Goal: Task Accomplishment & Management: Complete application form

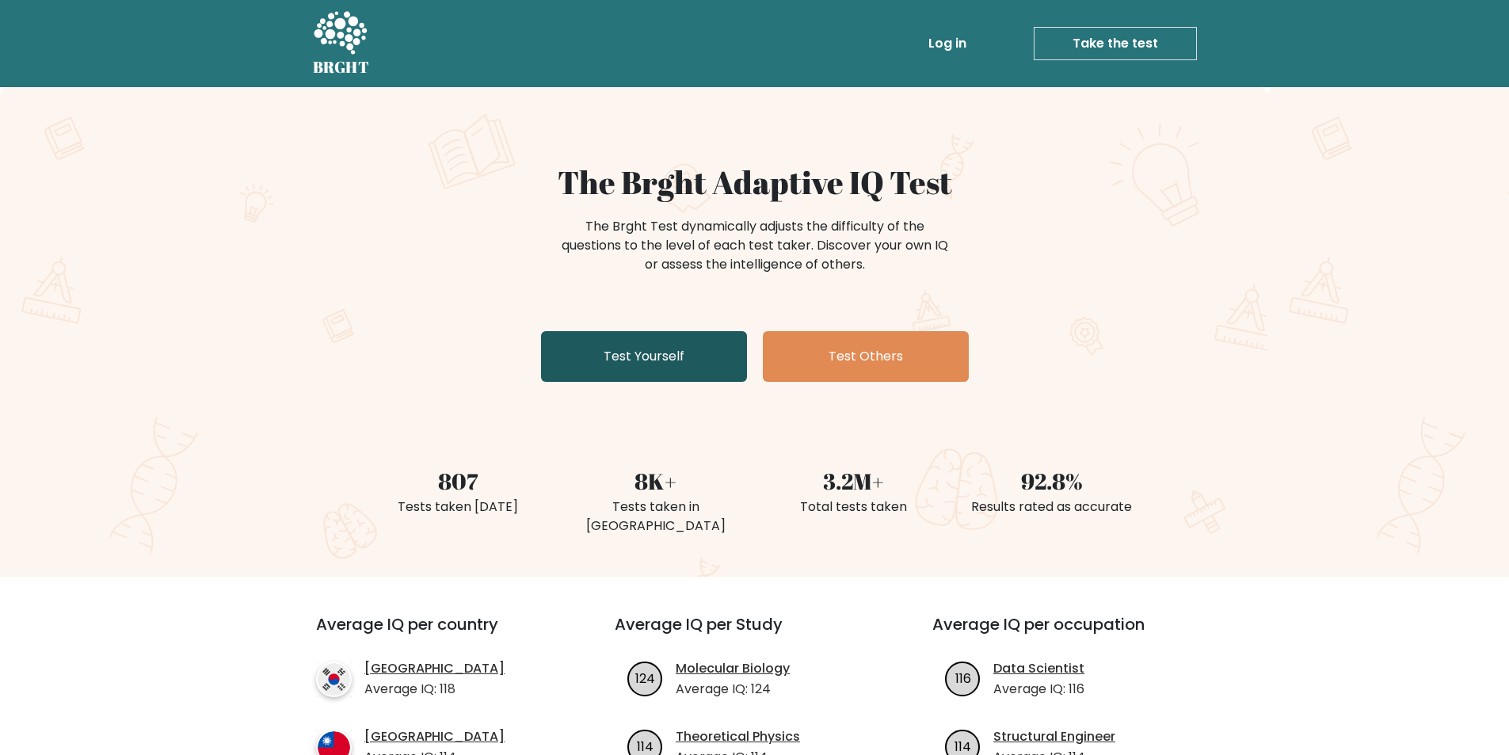
click at [619, 339] on link "Test Yourself" at bounding box center [644, 356] width 206 height 51
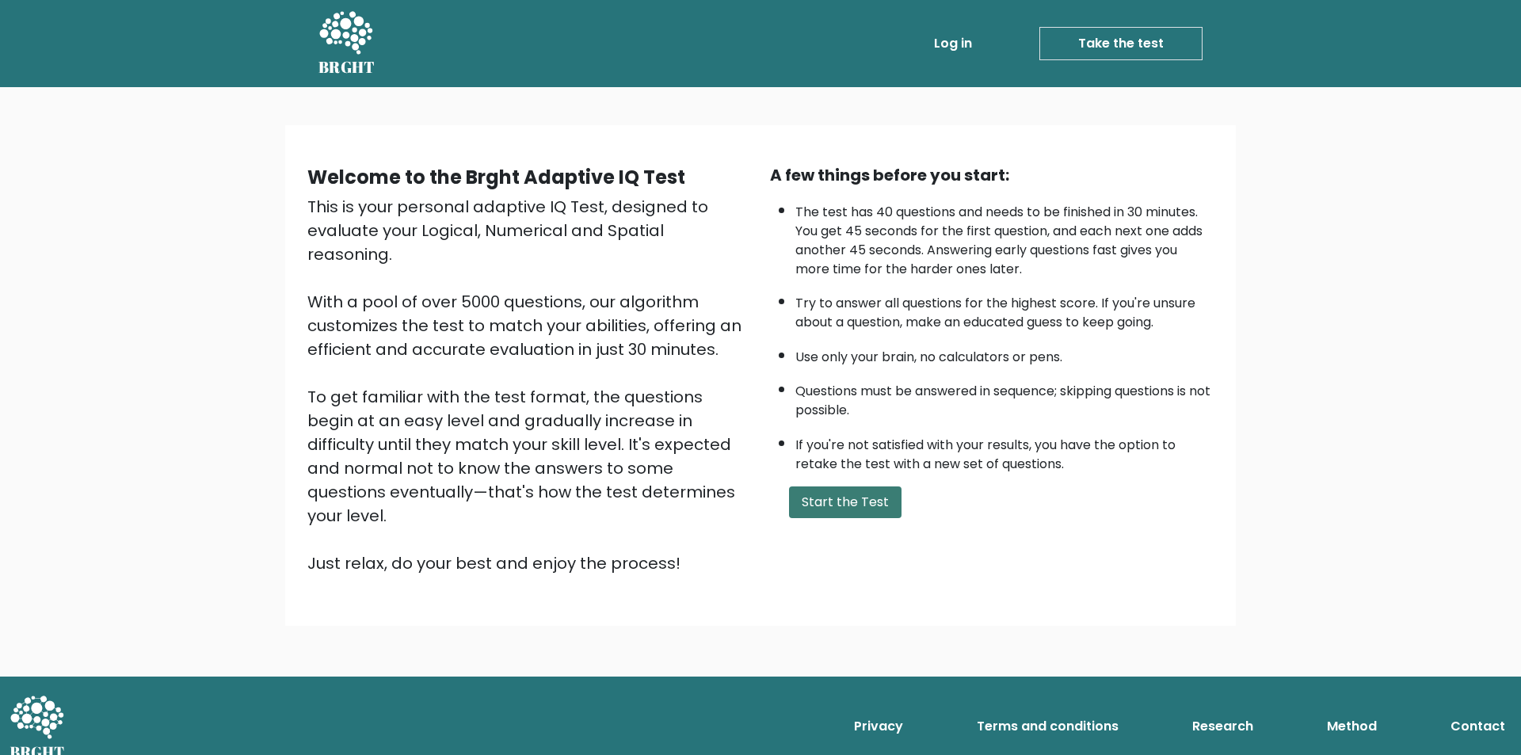
click at [856, 505] on button "Start the Test" at bounding box center [845, 502] width 112 height 32
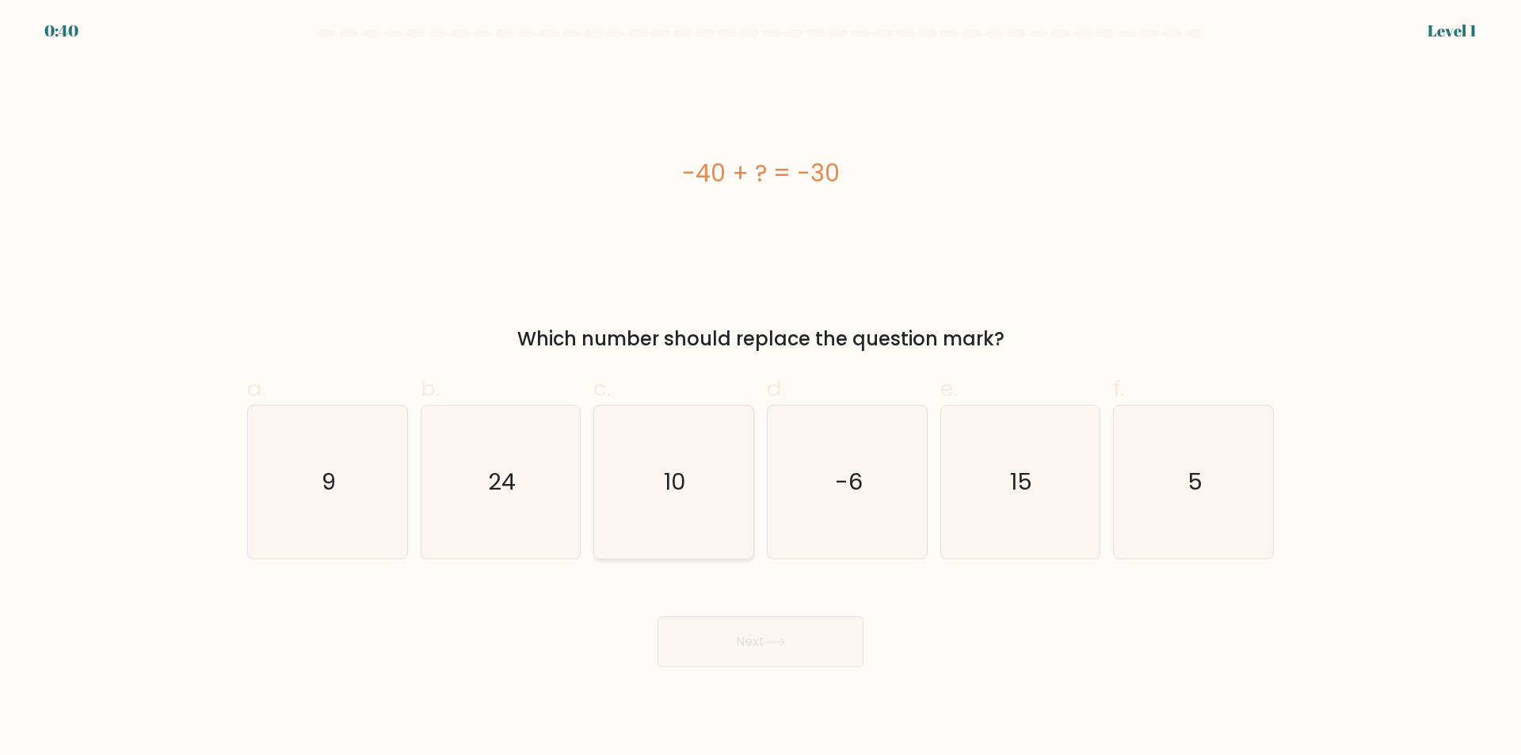
click at [697, 542] on icon "10" at bounding box center [673, 482] width 153 height 153
click at [760, 388] on input "c. 10" at bounding box center [760, 383] width 1 height 10
radio input "true"
click at [820, 648] on button "Next" at bounding box center [760, 641] width 206 height 51
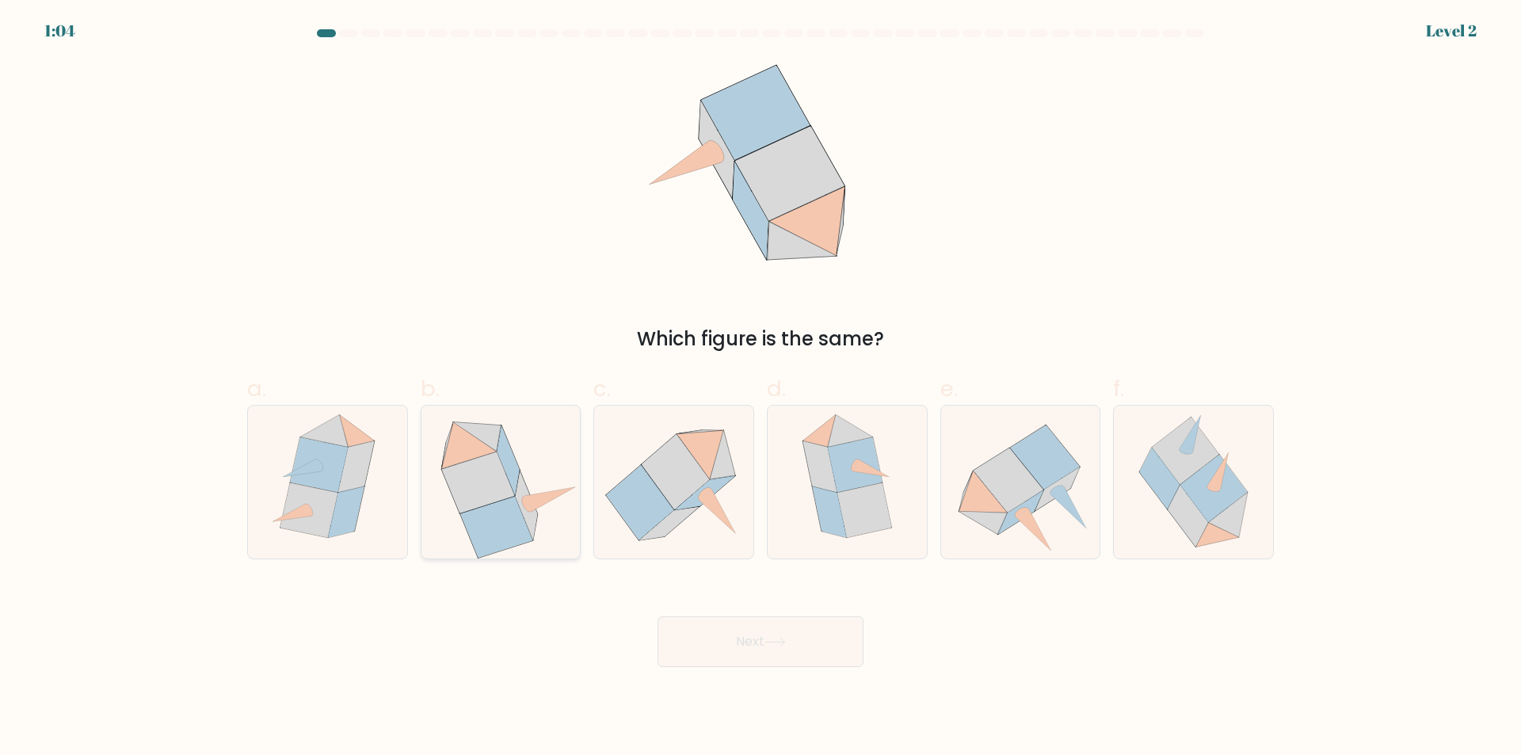
click at [511, 486] on icon at bounding box center [489, 492] width 59 height 44
click at [760, 388] on input "b." at bounding box center [760, 383] width 1 height 10
radio input "true"
click at [715, 639] on button "Next" at bounding box center [760, 641] width 206 height 51
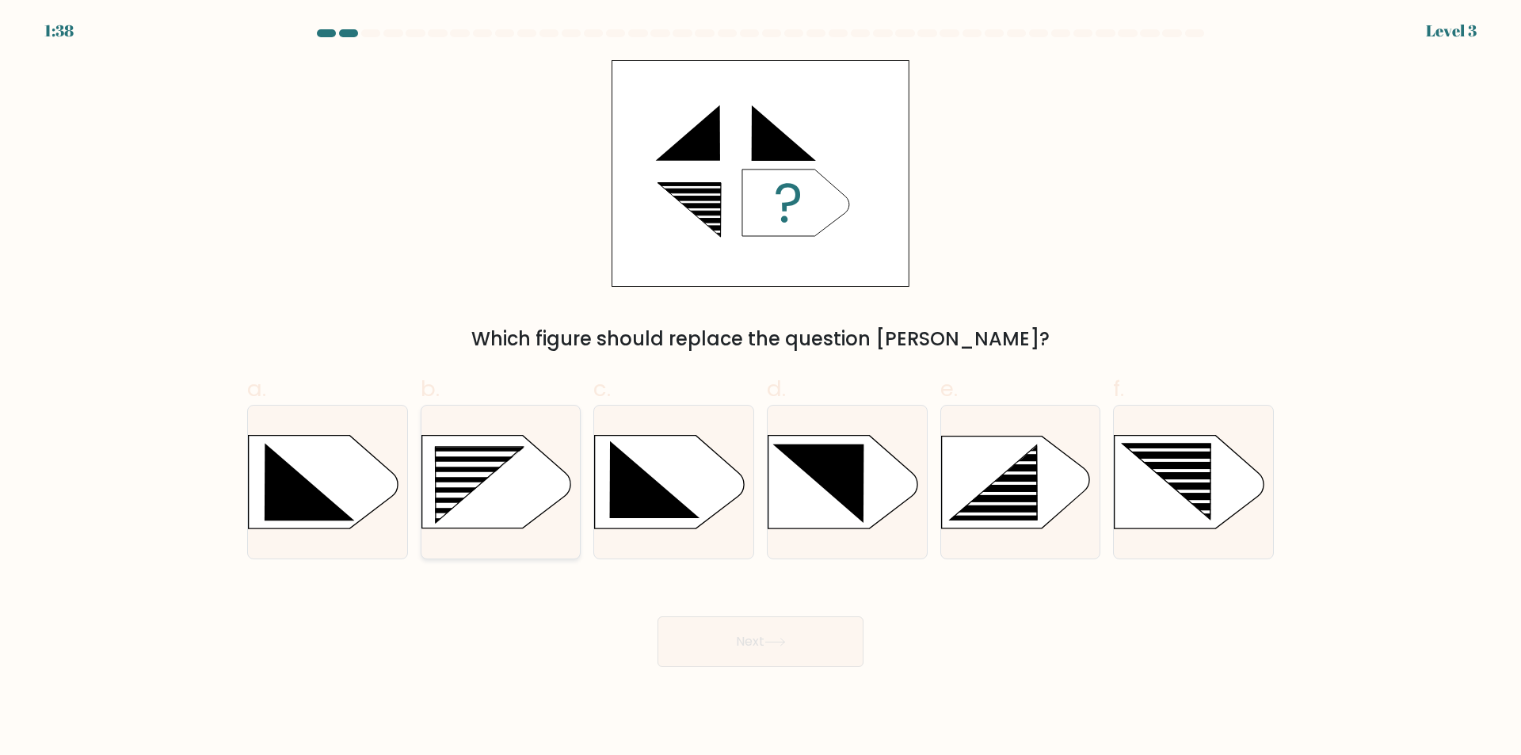
click at [497, 477] on rect at bounding box center [467, 475] width 127 height 6
click at [760, 388] on input "b." at bounding box center [760, 383] width 1 height 10
radio input "true"
click at [798, 634] on button "Next" at bounding box center [760, 641] width 206 height 51
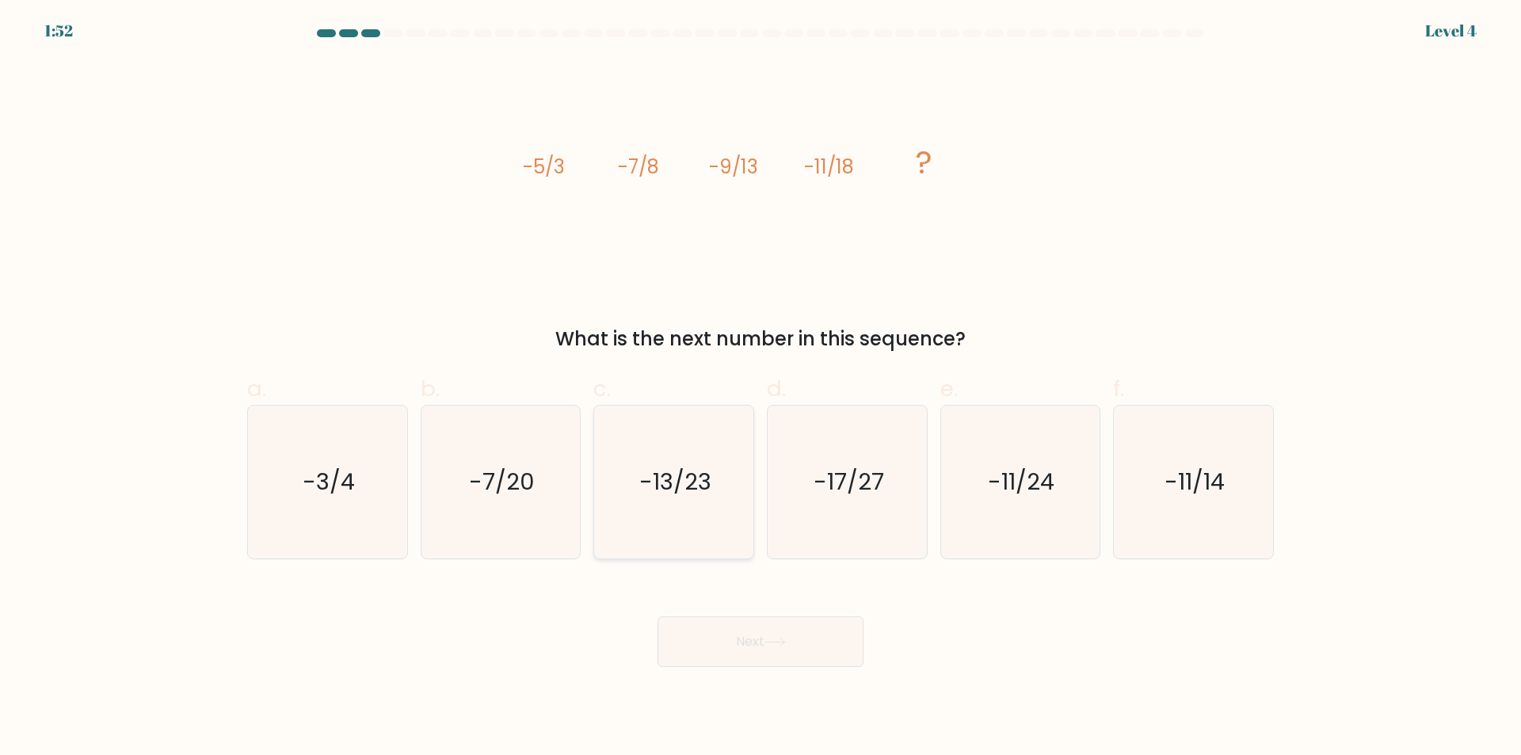
click at [703, 520] on icon "-13/23" at bounding box center [673, 482] width 153 height 153
click at [760, 388] on input "c. -13/23" at bounding box center [760, 383] width 1 height 10
radio input "true"
click at [802, 633] on button "Next" at bounding box center [760, 641] width 206 height 51
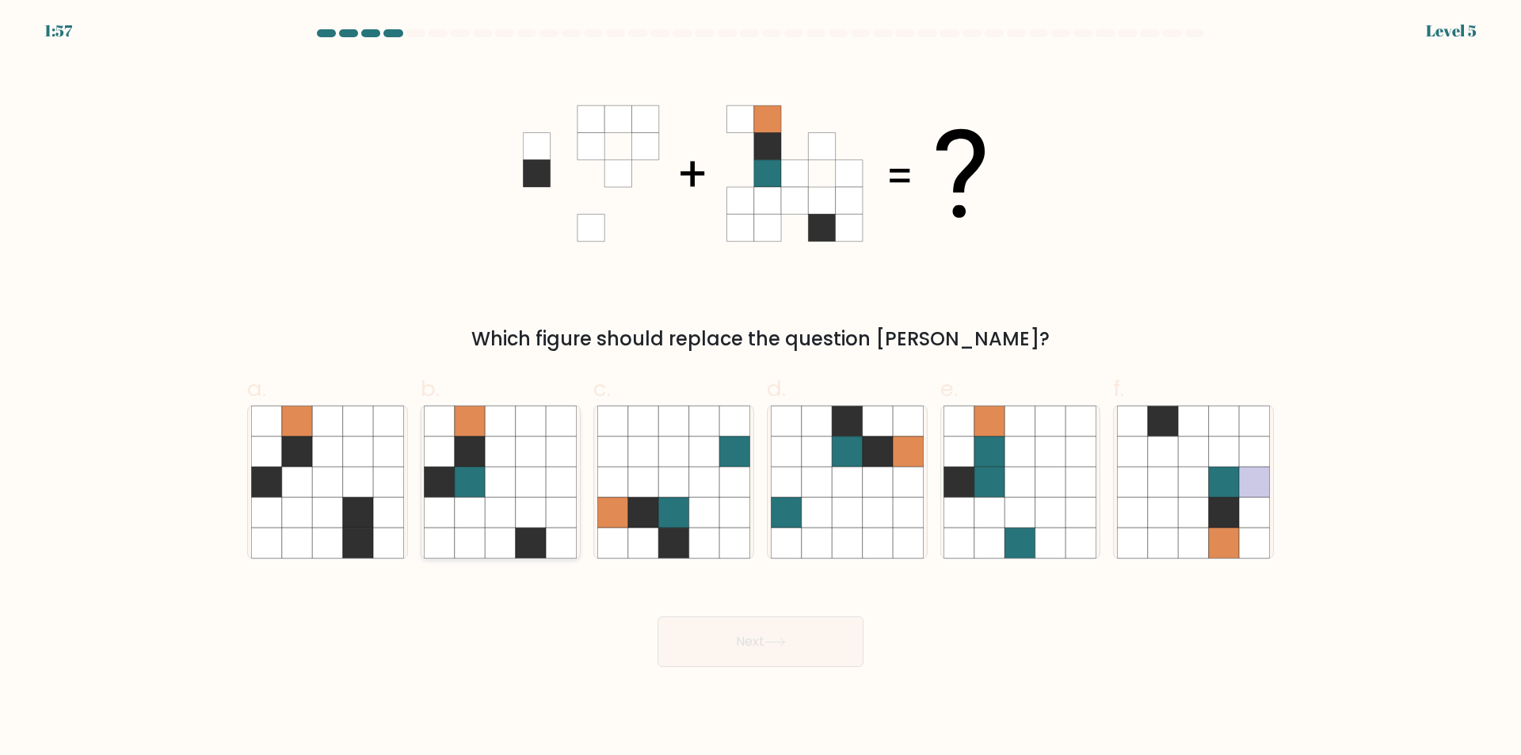
click at [469, 464] on icon at bounding box center [470, 451] width 30 height 30
click at [760, 388] on input "b." at bounding box center [760, 383] width 1 height 10
radio input "true"
click at [765, 665] on button "Next" at bounding box center [760, 641] width 206 height 51
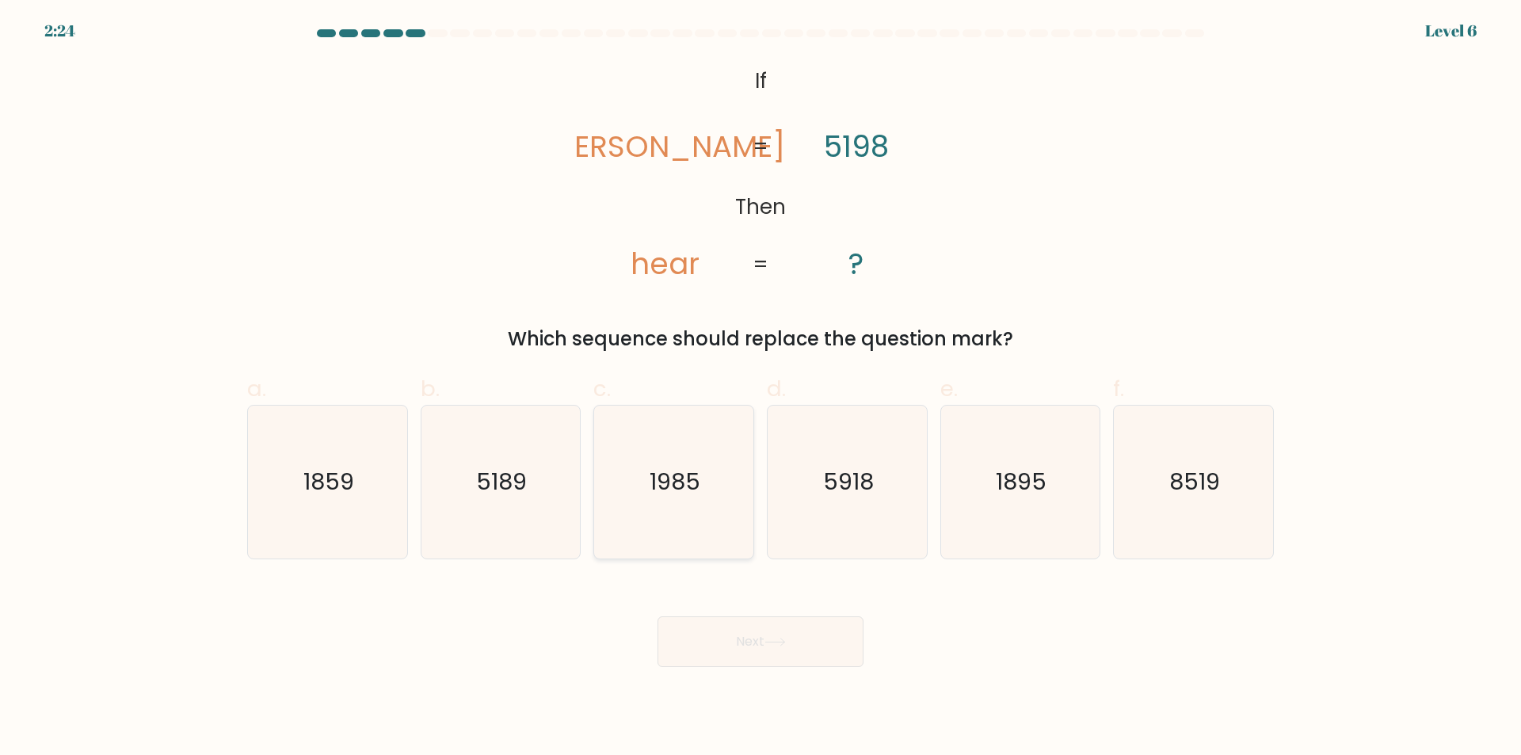
click at [686, 482] on text "1985" at bounding box center [675, 483] width 51 height 32
click at [760, 388] on input "c. 1985" at bounding box center [760, 383] width 1 height 10
radio input "true"
click at [818, 648] on button "Next" at bounding box center [760, 641] width 206 height 51
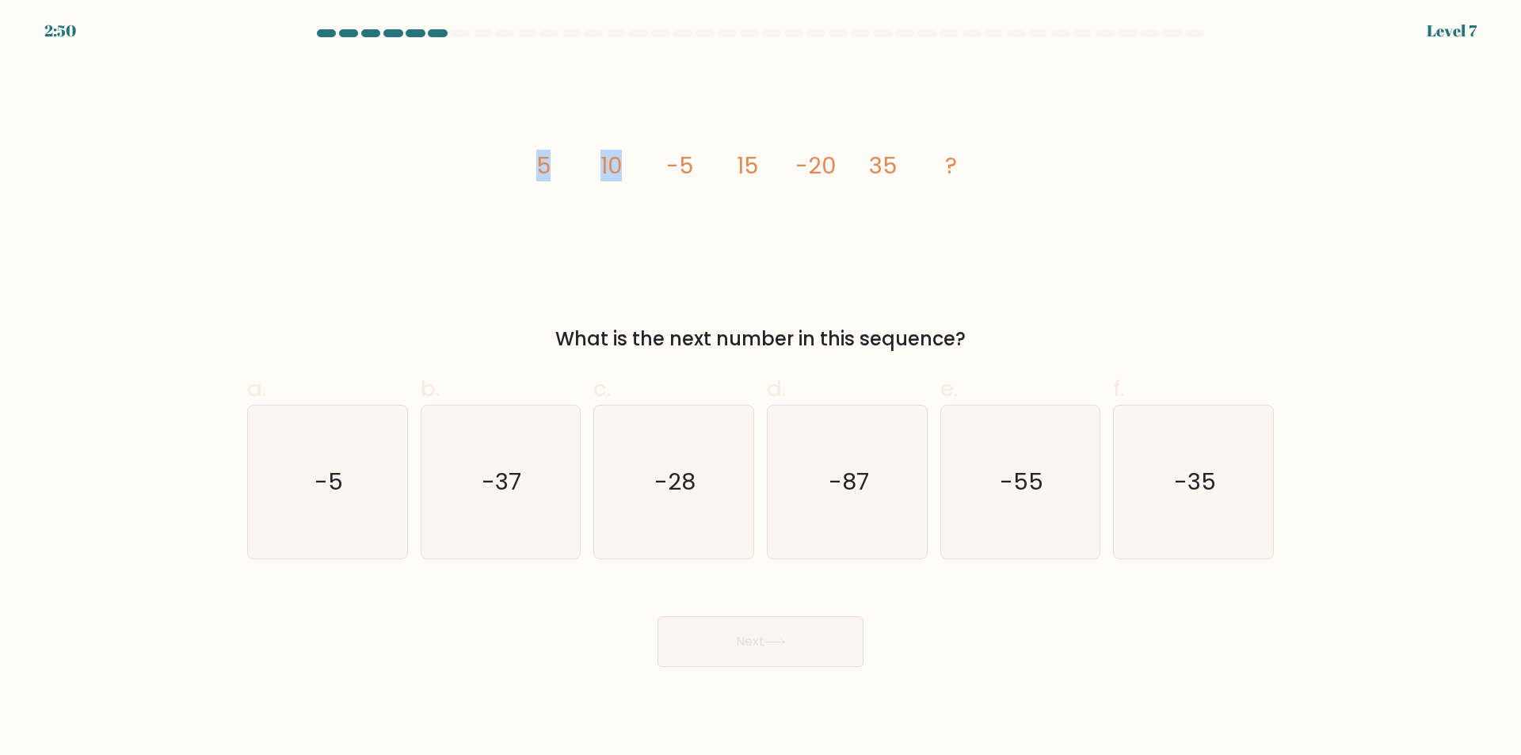
drag, startPoint x: 543, startPoint y: 168, endPoint x: 619, endPoint y: 169, distance: 76.0
click at [619, 169] on g "5 10 -5 15 -20 35 ?" at bounding box center [746, 166] width 421 height 32
click at [619, 169] on tspan "10" at bounding box center [610, 166] width 21 height 32
drag, startPoint x: 596, startPoint y: 165, endPoint x: 699, endPoint y: 166, distance: 103.0
click at [699, 166] on icon "image/svg+xml 5 10 -5 15 -20 35 ?" at bounding box center [760, 173] width 475 height 227
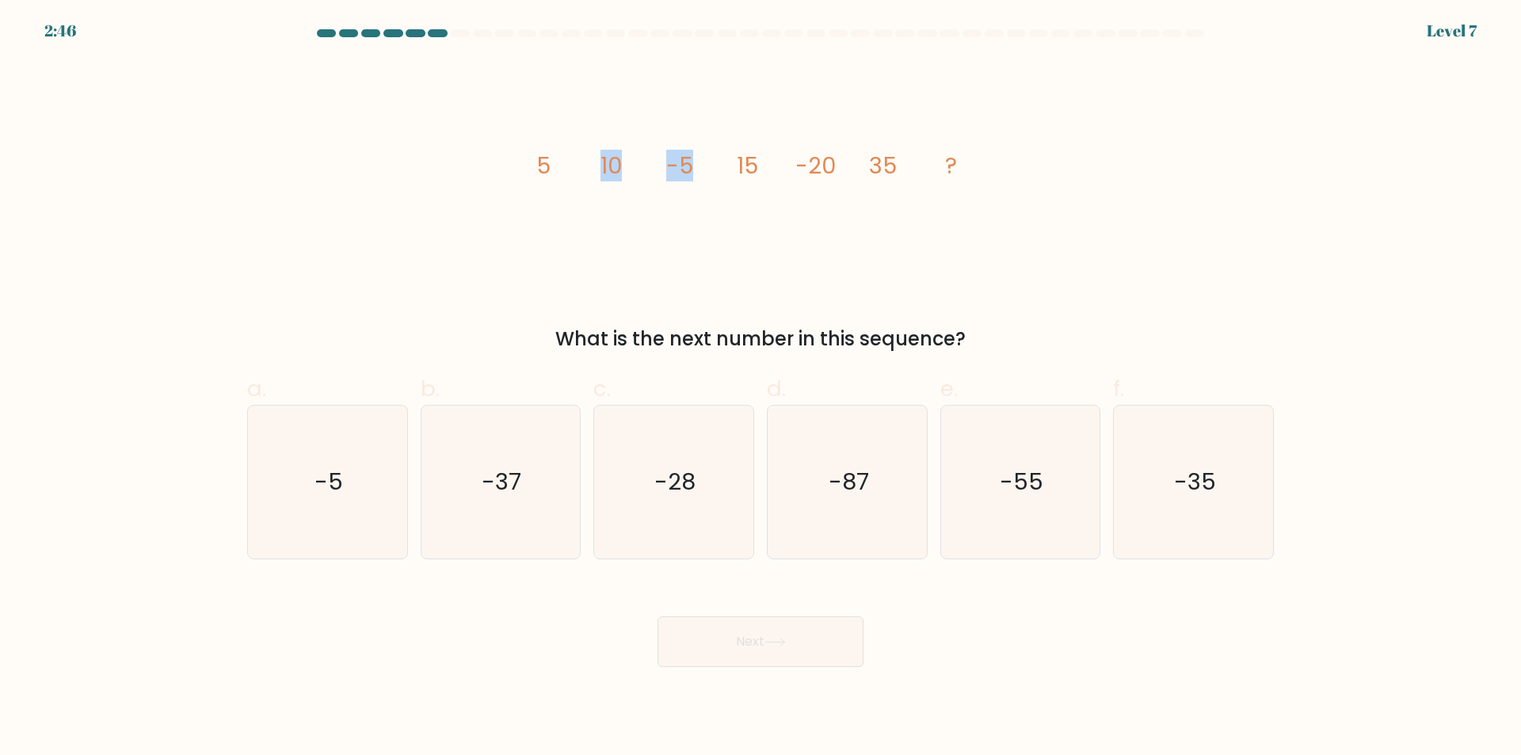
click at [699, 166] on icon "image/svg+xml 5 10 -5 15 -20 35 ?" at bounding box center [760, 173] width 475 height 227
click at [1061, 489] on icon "-55" at bounding box center [1019, 482] width 153 height 153
click at [761, 388] on input "e. -55" at bounding box center [760, 383] width 1 height 10
radio input "true"
click at [815, 658] on button "Next" at bounding box center [760, 641] width 206 height 51
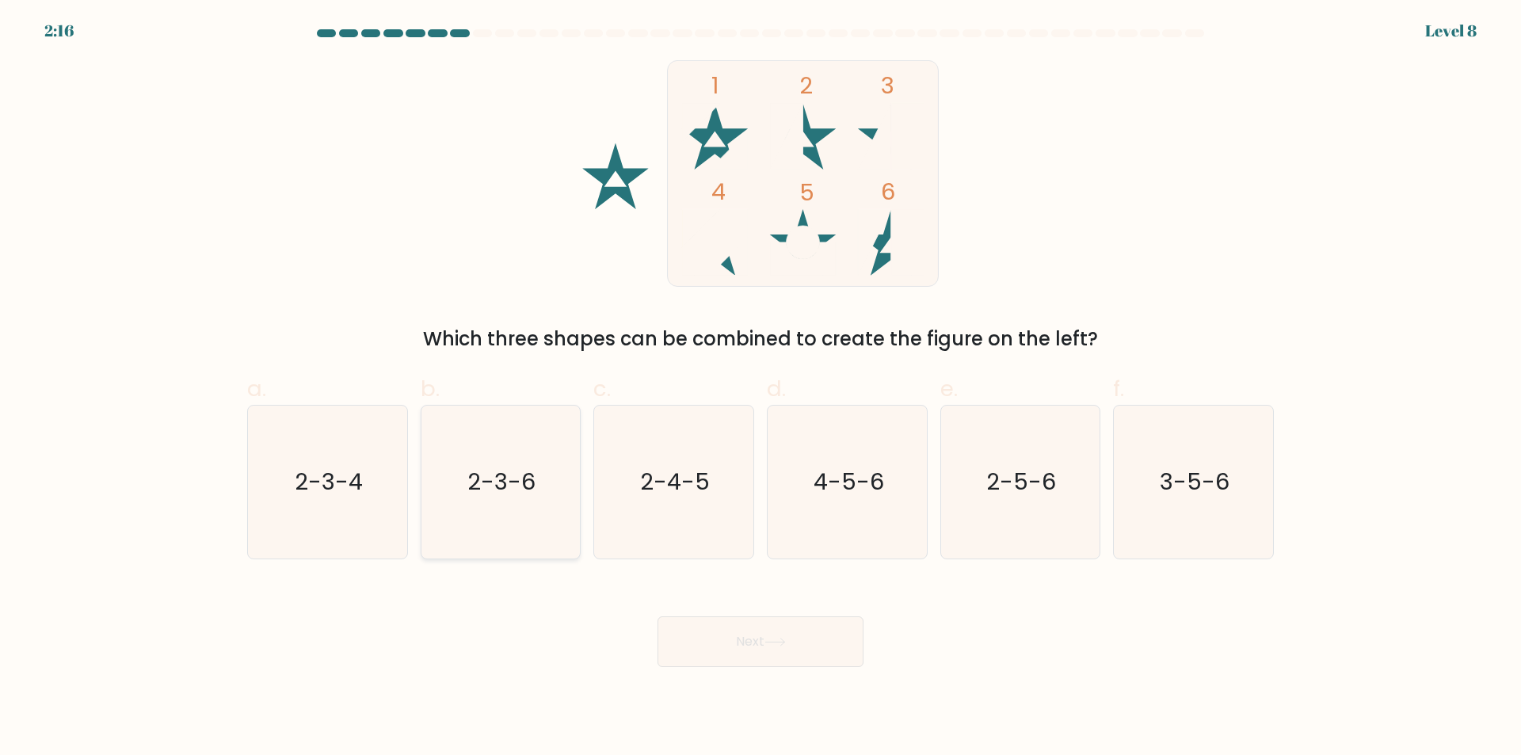
click at [493, 511] on icon "2-3-6" at bounding box center [500, 482] width 153 height 153
click at [760, 388] on input "b. 2-3-6" at bounding box center [760, 383] width 1 height 10
radio input "true"
click at [797, 653] on button "Next" at bounding box center [760, 641] width 206 height 51
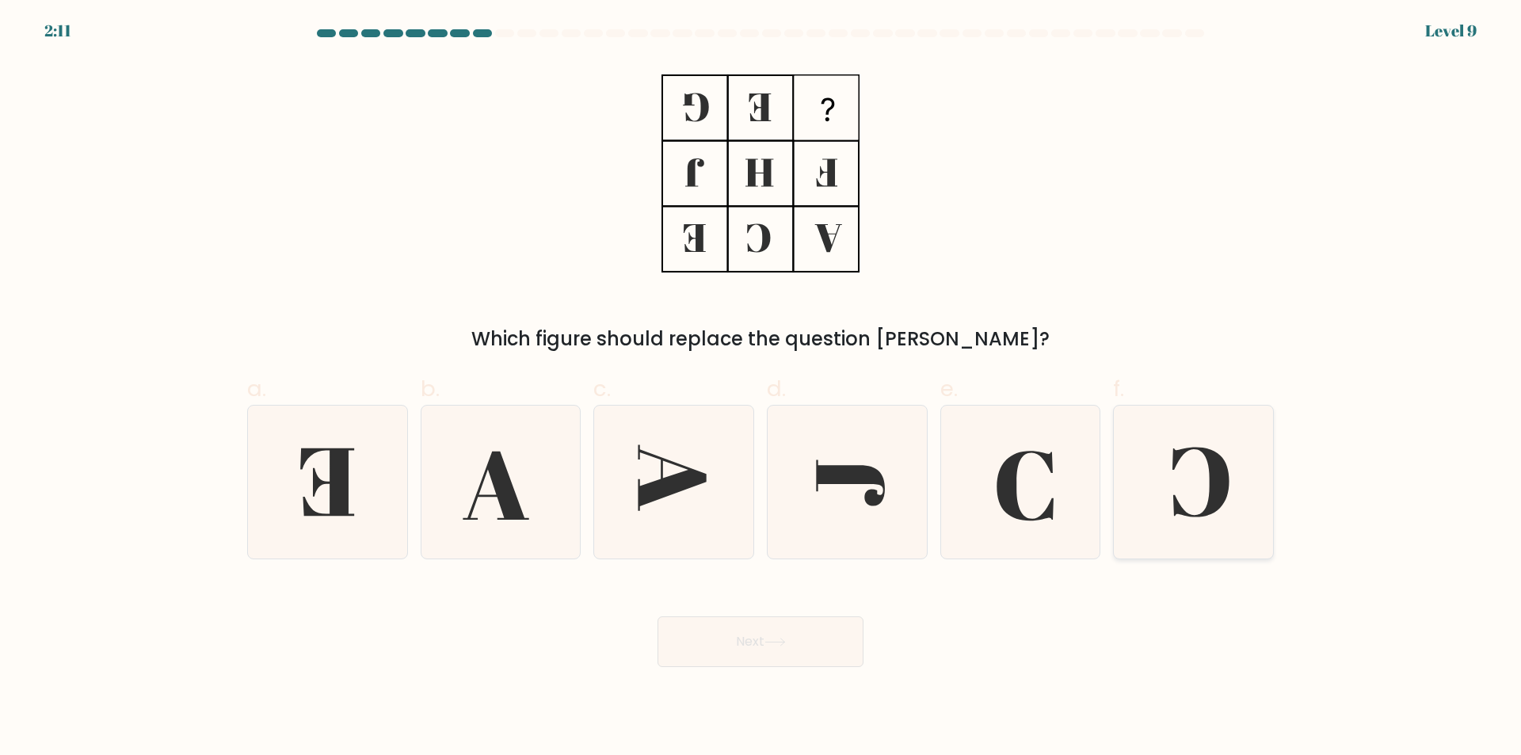
click at [1196, 460] on icon at bounding box center [1193, 482] width 153 height 153
click at [761, 388] on input "f." at bounding box center [760, 383] width 1 height 10
radio input "true"
click at [794, 638] on button "Next" at bounding box center [760, 641] width 206 height 51
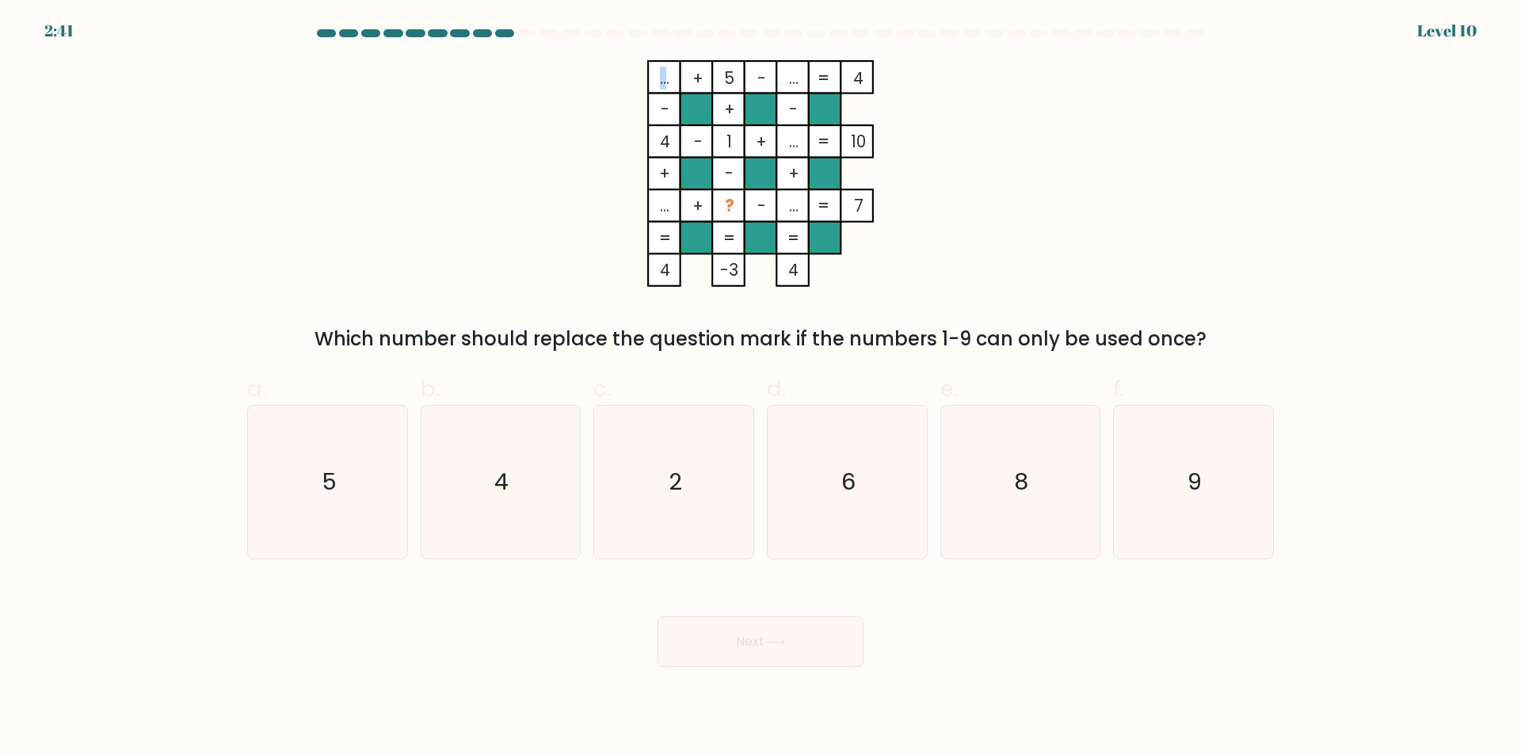
click at [667, 81] on icon "... + 5 - ... 4 - + - 4 - 1 + ... 10 + - + ... + ? - ... = 7 = = = = 4 -3 4 =" at bounding box center [760, 173] width 475 height 227
click at [667, 81] on tspan "..." at bounding box center [665, 78] width 10 height 23
drag, startPoint x: 657, startPoint y: 82, endPoint x: 674, endPoint y: 81, distance: 17.4
click at [674, 81] on rect at bounding box center [664, 77] width 32 height 32
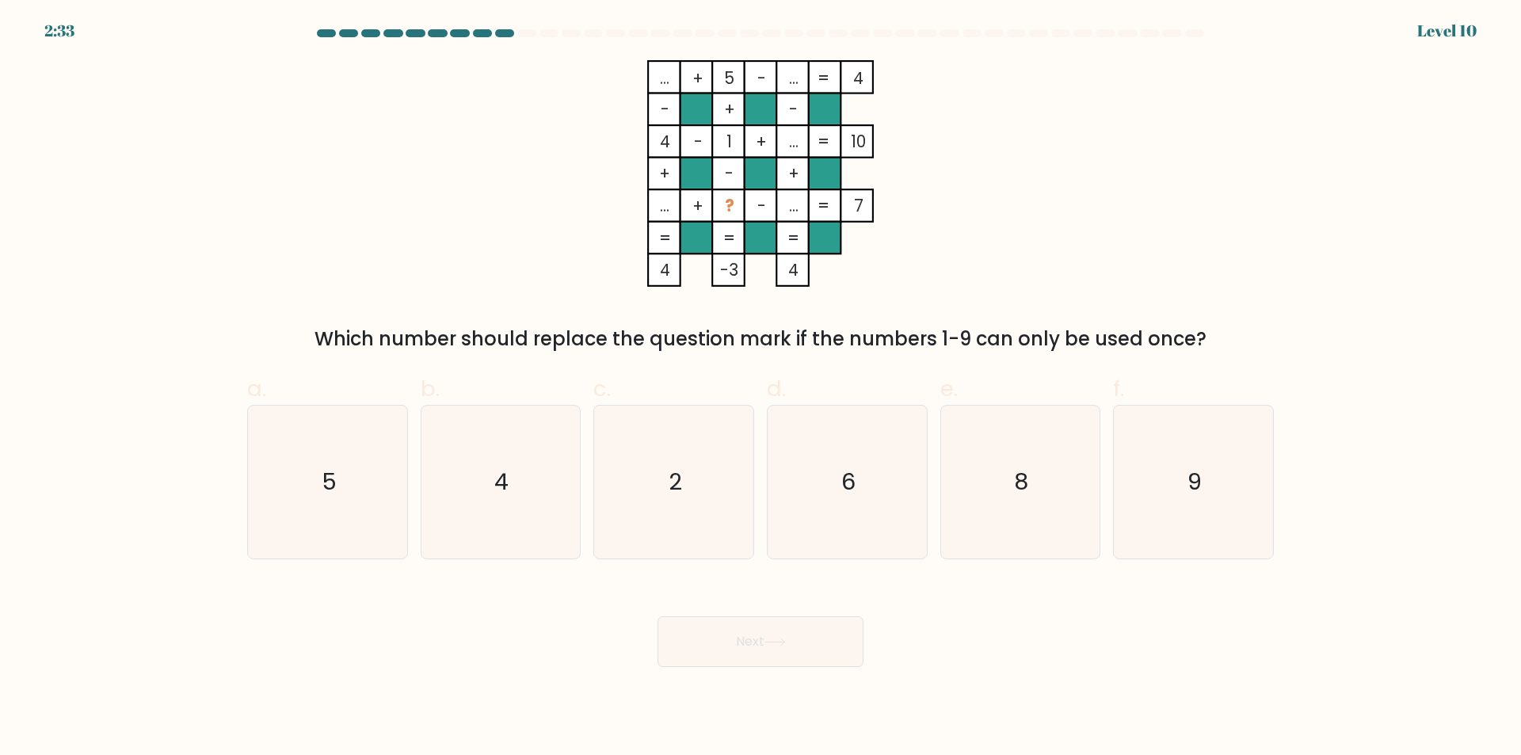
drag, startPoint x: 695, startPoint y: 84, endPoint x: 710, endPoint y: 86, distance: 15.2
click at [710, 86] on icon "... + 5 - ... 4 - + - 4 - 1 + ... 10 + - + ... + ? - ... = 7 = = = = 4 -3 4 =" at bounding box center [760, 173] width 475 height 227
click at [710, 86] on rect at bounding box center [696, 77] width 32 height 32
click at [730, 208] on tspan "?" at bounding box center [730, 205] width 10 height 23
click at [729, 208] on tspan "?" at bounding box center [730, 205] width 10 height 23
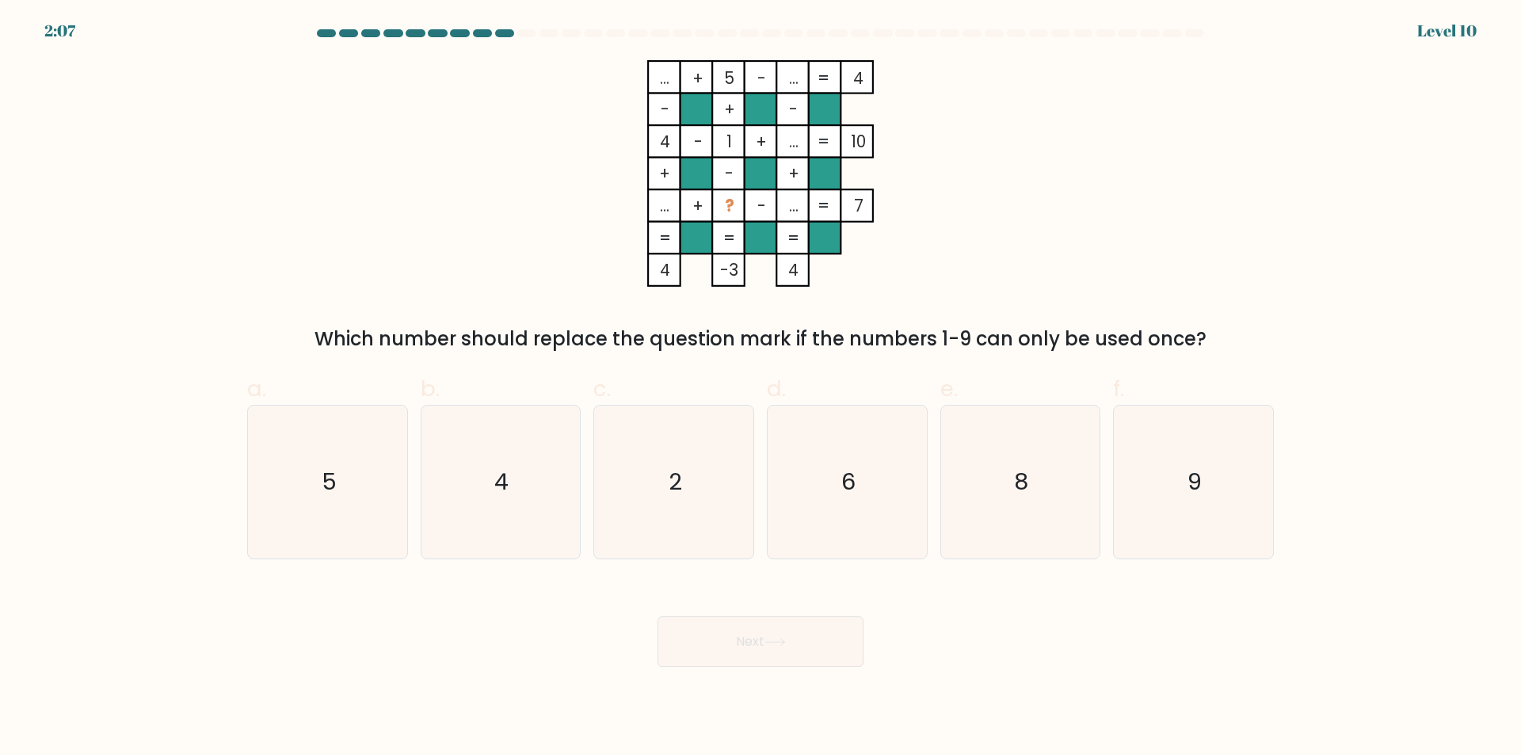
drag, startPoint x: 721, startPoint y: 204, endPoint x: 737, endPoint y: 204, distance: 15.9
click at [737, 204] on rect at bounding box center [728, 205] width 32 height 32
click at [1198, 474] on text "9" at bounding box center [1195, 483] width 14 height 32
click at [761, 388] on input "f. 9" at bounding box center [760, 383] width 1 height 10
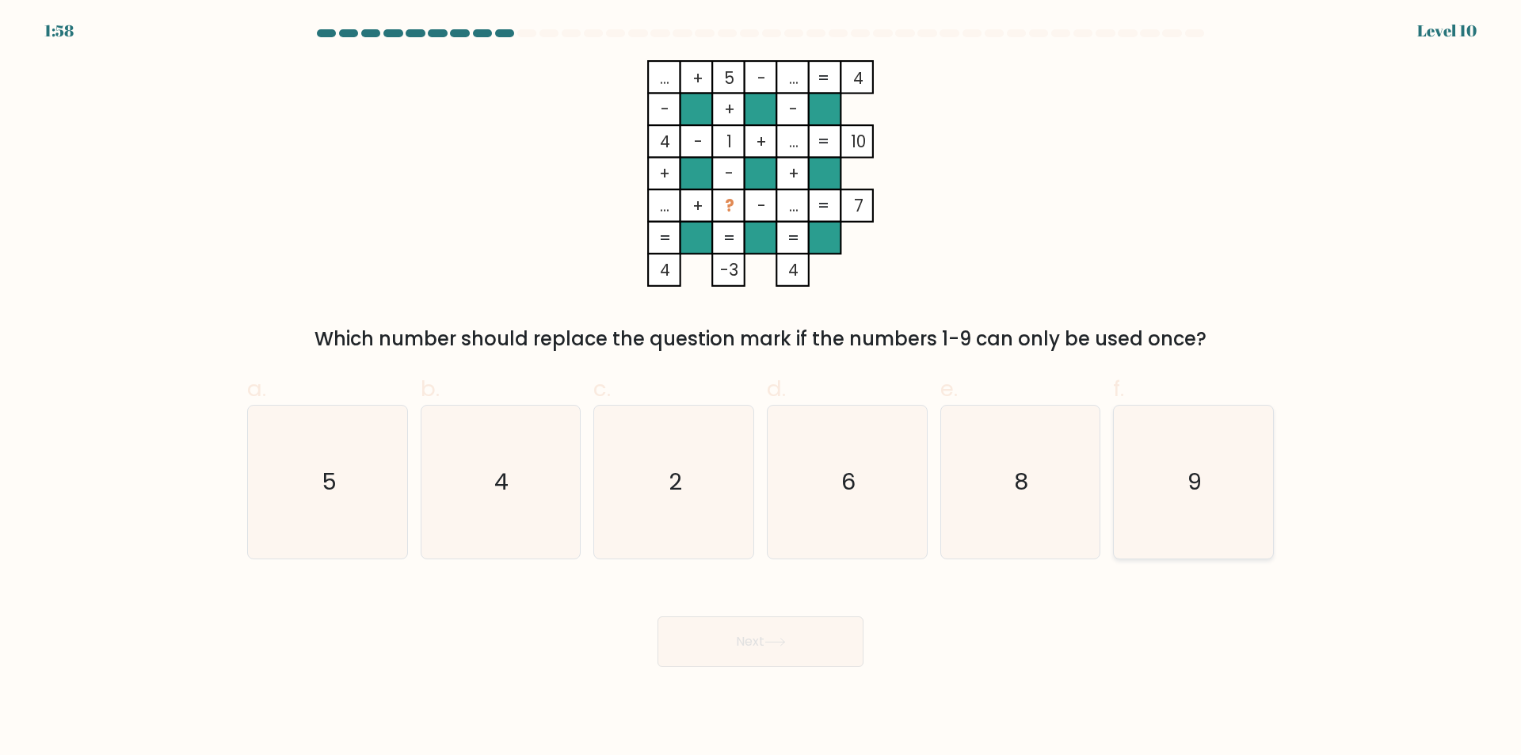
radio input "true"
click at [713, 651] on button "Next" at bounding box center [760, 641] width 206 height 51
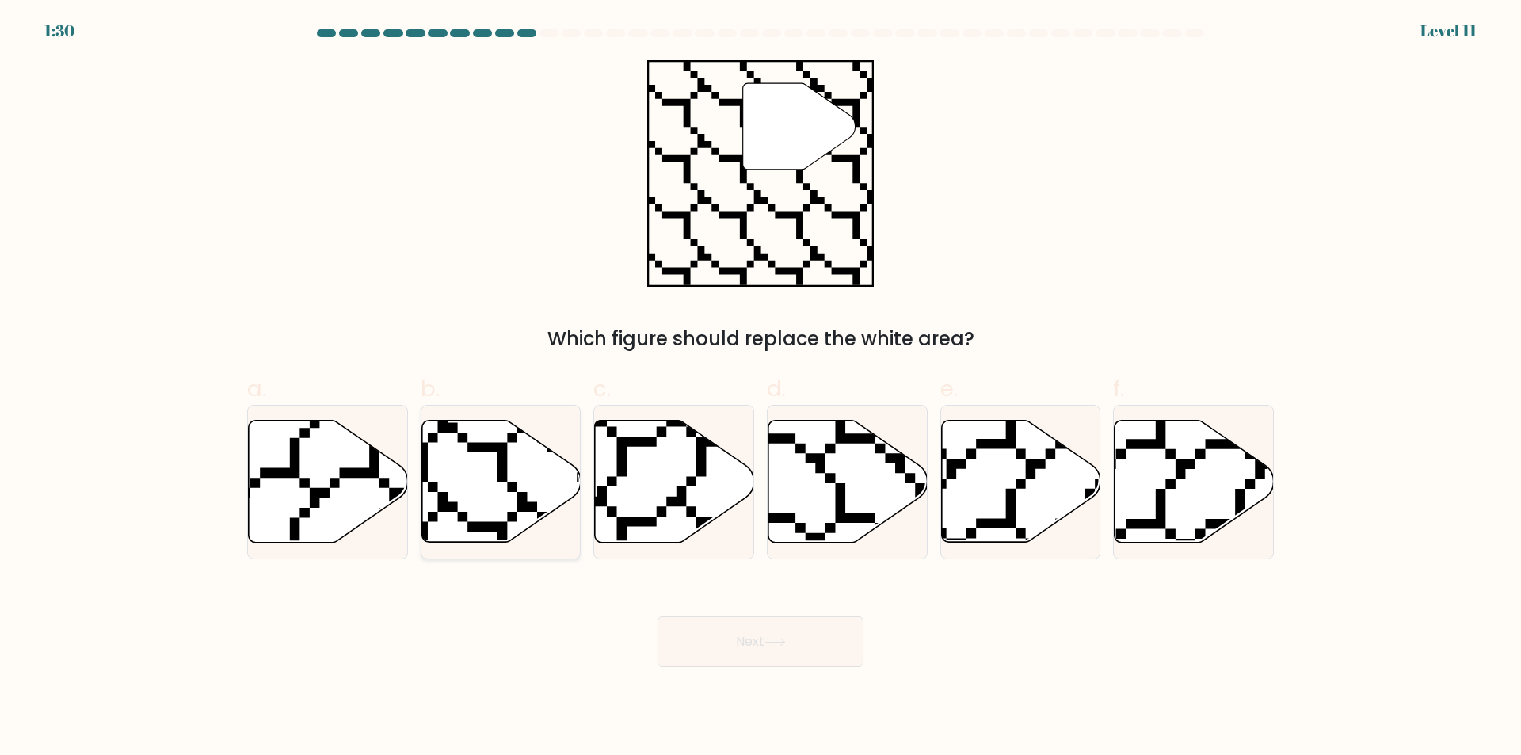
click at [491, 504] on icon at bounding box center [500, 482] width 159 height 122
click at [760, 388] on input "b." at bounding box center [760, 383] width 1 height 10
radio input "true"
click at [829, 662] on button "Next" at bounding box center [760, 641] width 206 height 51
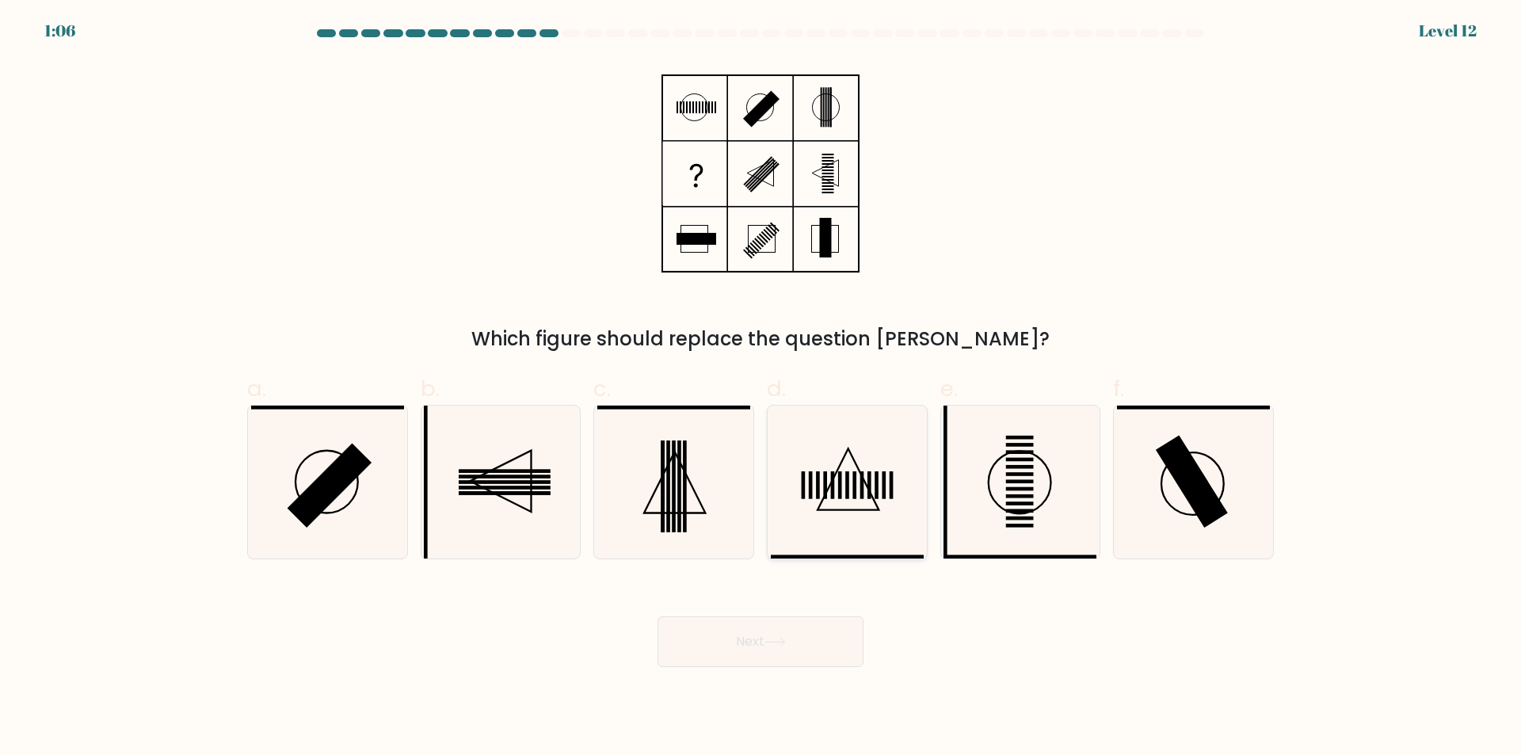
click at [868, 488] on rect at bounding box center [869, 485] width 4 height 28
click at [761, 388] on input "d." at bounding box center [760, 383] width 1 height 10
radio input "true"
click at [520, 492] on rect at bounding box center [505, 493] width 92 height 4
click at [760, 388] on input "b." at bounding box center [760, 383] width 1 height 10
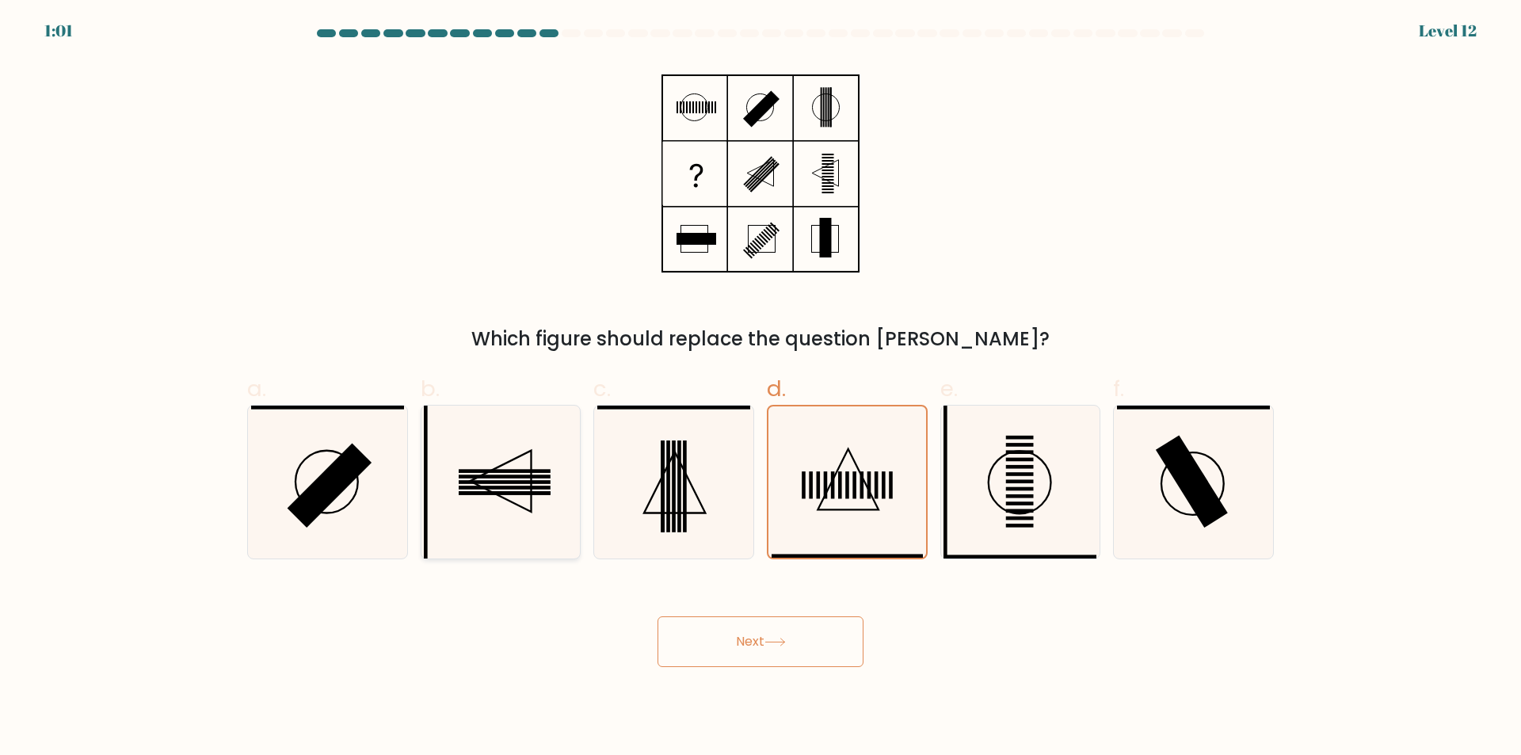
radio input "true"
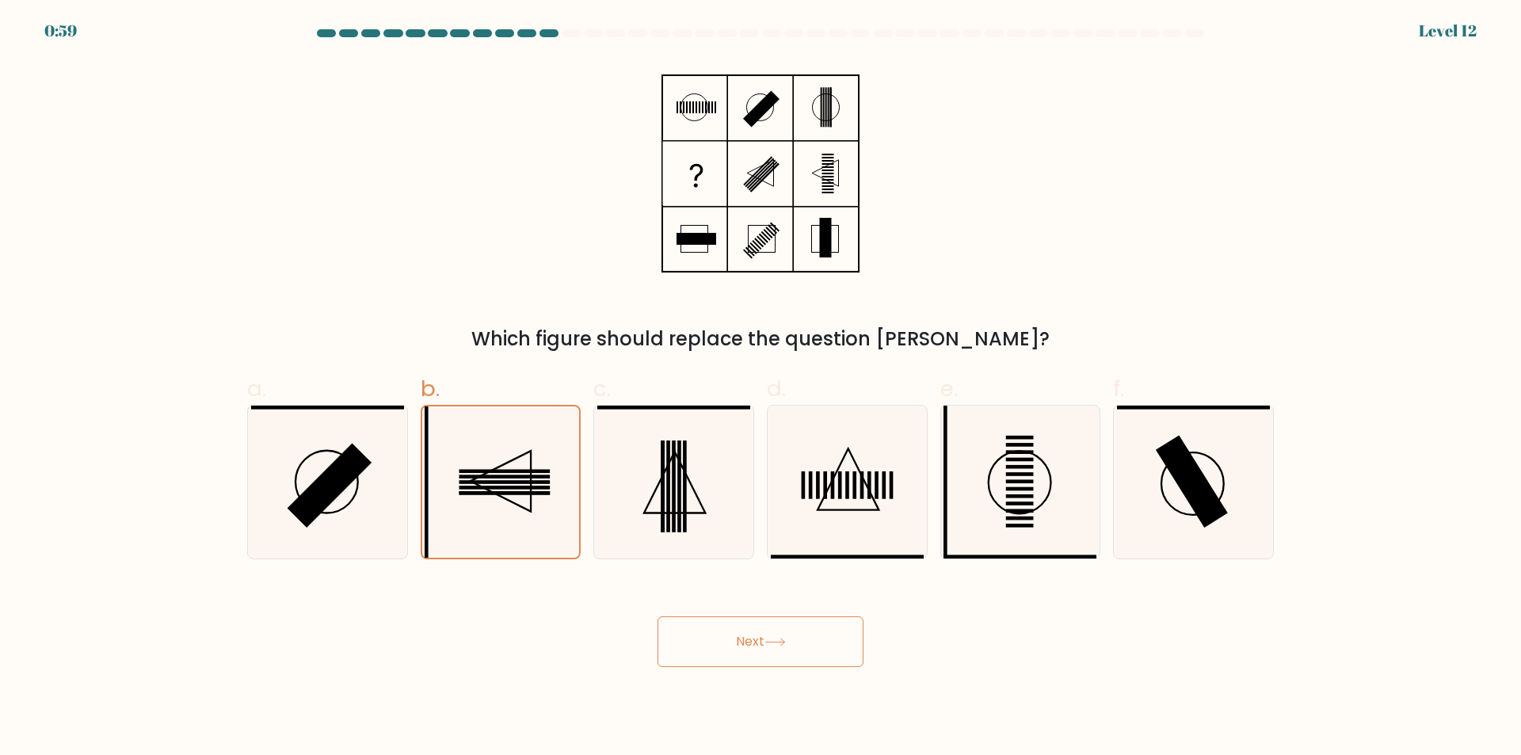
click at [761, 633] on button "Next" at bounding box center [760, 641] width 206 height 51
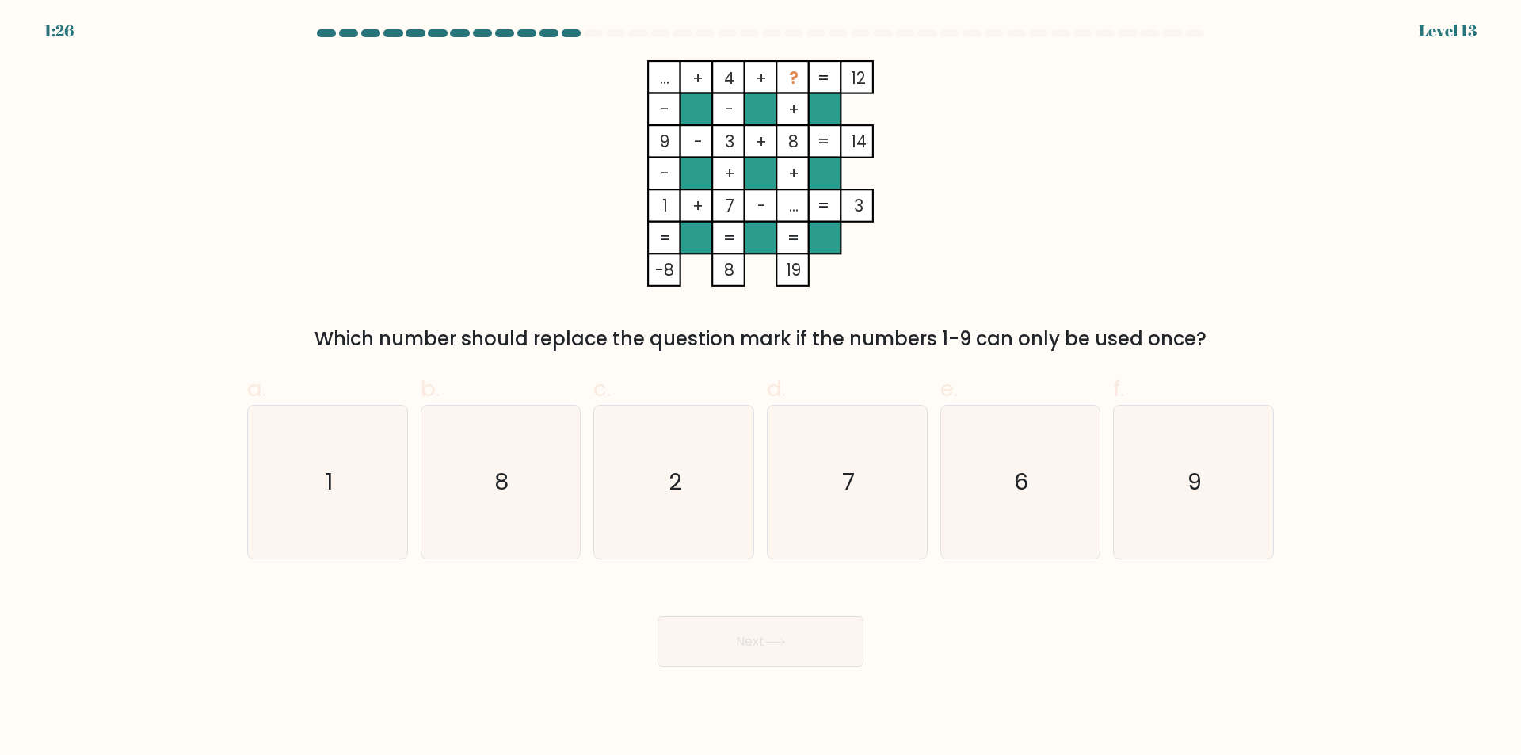
drag, startPoint x: 867, startPoint y: 204, endPoint x: 879, endPoint y: 204, distance: 12.7
click at [879, 204] on icon "... + 4 + ? 12 - - + 9 - 3 + 8 14 - + + 1 + 7 - ... = 3 = = = = -8 8 19 =" at bounding box center [760, 173] width 475 height 227
click at [880, 204] on icon "... + 4 + ? 12 - - + 9 - 3 + 8 14 - + + 1 + 7 - ... = 3 = = = = -8 8 19 =" at bounding box center [760, 173] width 475 height 227
click at [1021, 448] on icon "6" at bounding box center [1019, 482] width 153 height 153
click at [761, 388] on input "e. 6" at bounding box center [760, 383] width 1 height 10
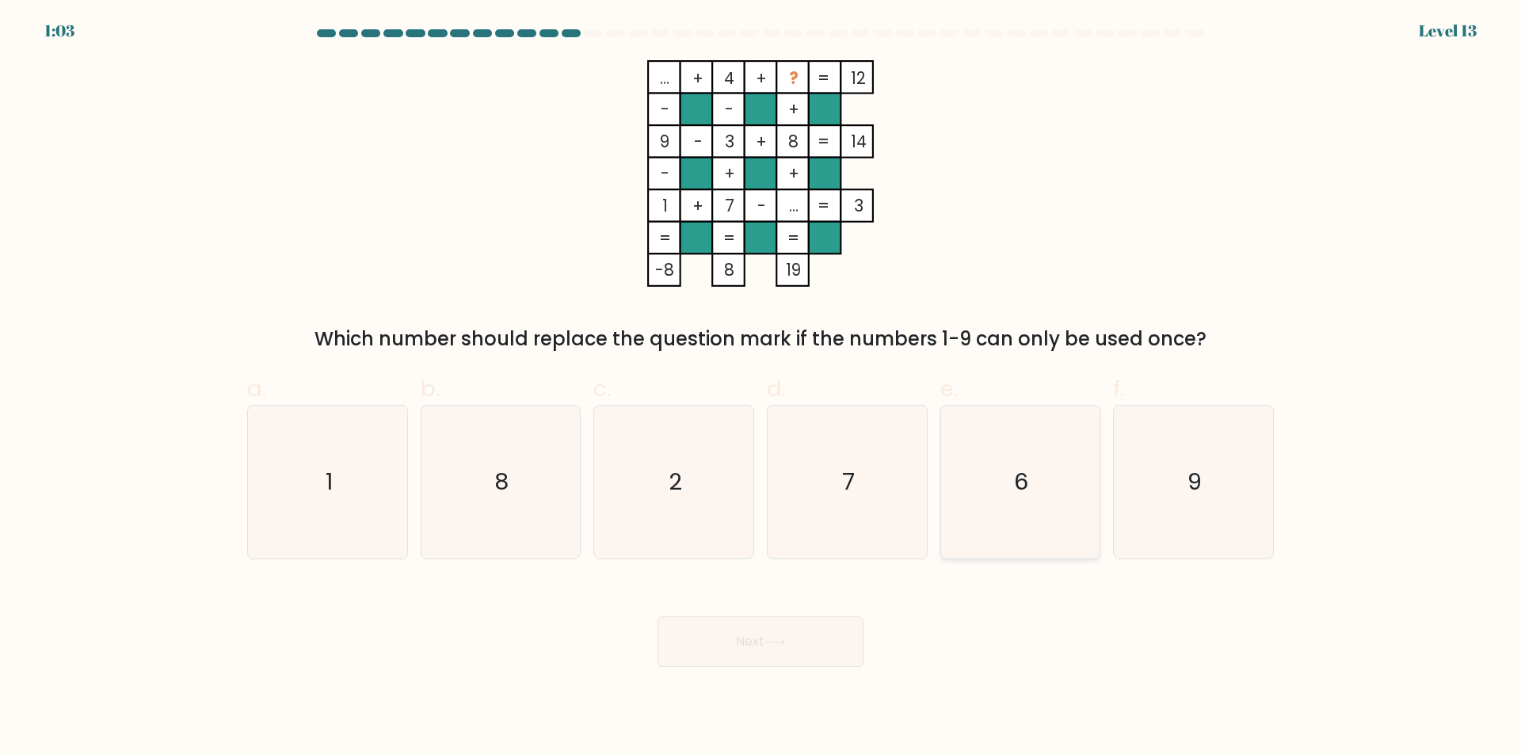
radio input "true"
drag, startPoint x: 826, startPoint y: 626, endPoint x: 830, endPoint y: 618, distance: 8.9
click at [825, 626] on button "Next" at bounding box center [760, 641] width 206 height 51
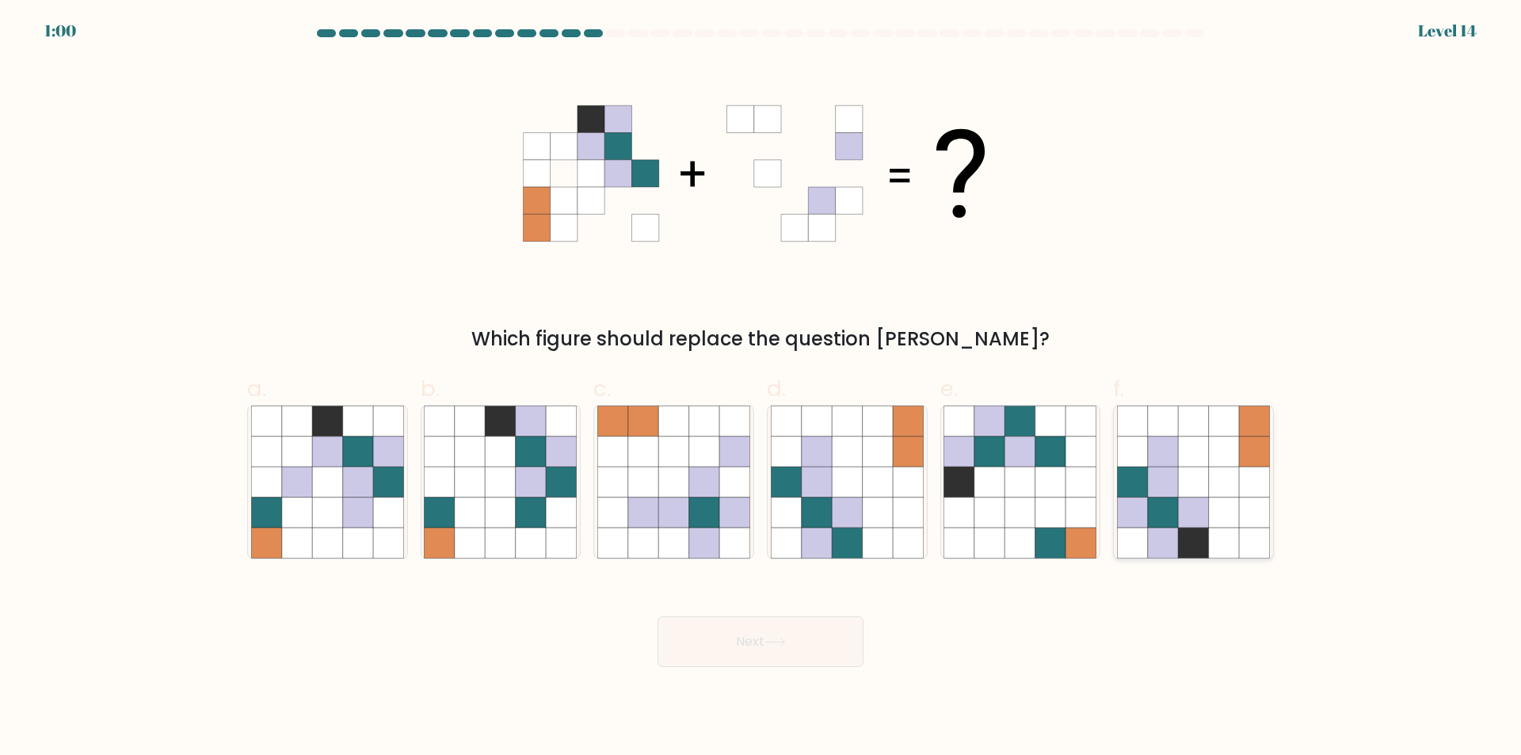
click at [1255, 520] on icon at bounding box center [1254, 512] width 30 height 30
click at [761, 388] on input "f." at bounding box center [760, 383] width 1 height 10
radio input "true"
click at [764, 652] on button "Next" at bounding box center [760, 641] width 206 height 51
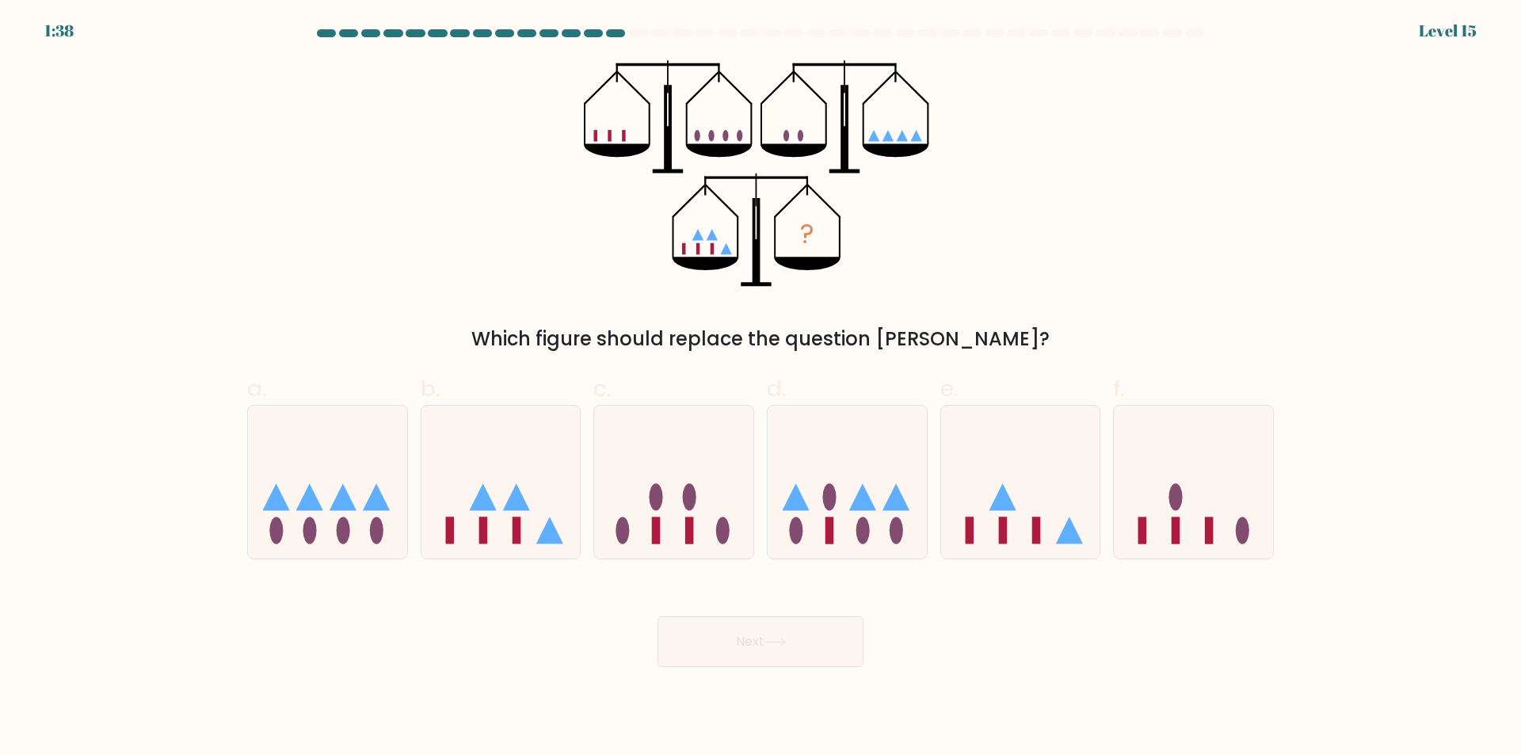
drag, startPoint x: 602, startPoint y: 133, endPoint x: 642, endPoint y: 136, distance: 39.7
click at [642, 136] on icon "?" at bounding box center [761, 173] width 354 height 227
drag, startPoint x: 741, startPoint y: 137, endPoint x: 772, endPoint y: 140, distance: 31.8
click at [772, 140] on icon "?" at bounding box center [761, 173] width 354 height 227
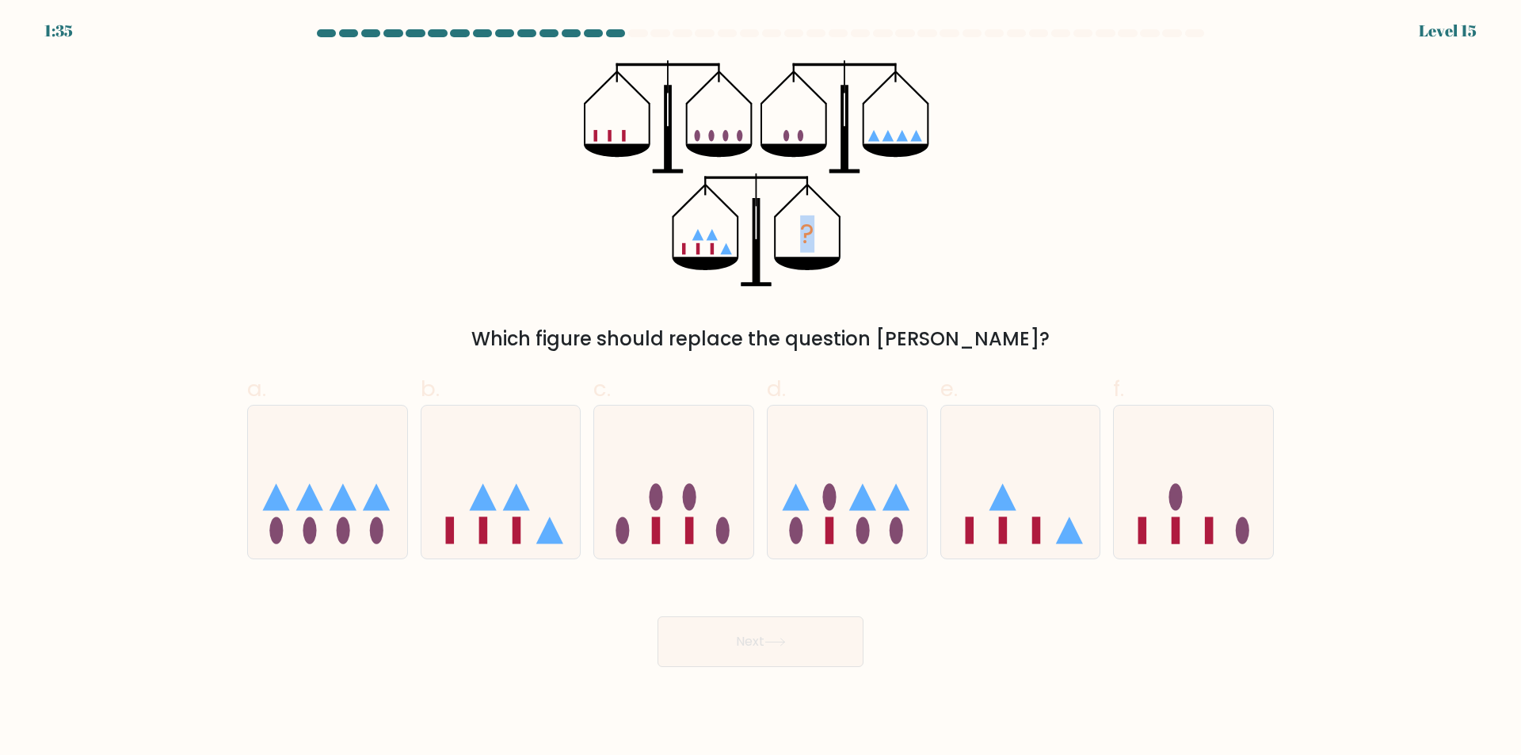
drag, startPoint x: 791, startPoint y: 139, endPoint x: 852, endPoint y: 139, distance: 61.0
click at [852, 139] on icon "?" at bounding box center [761, 173] width 354 height 227
drag, startPoint x: 863, startPoint y: 142, endPoint x: 931, endPoint y: 141, distance: 68.1
click at [931, 141] on icon "?" at bounding box center [761, 173] width 354 height 227
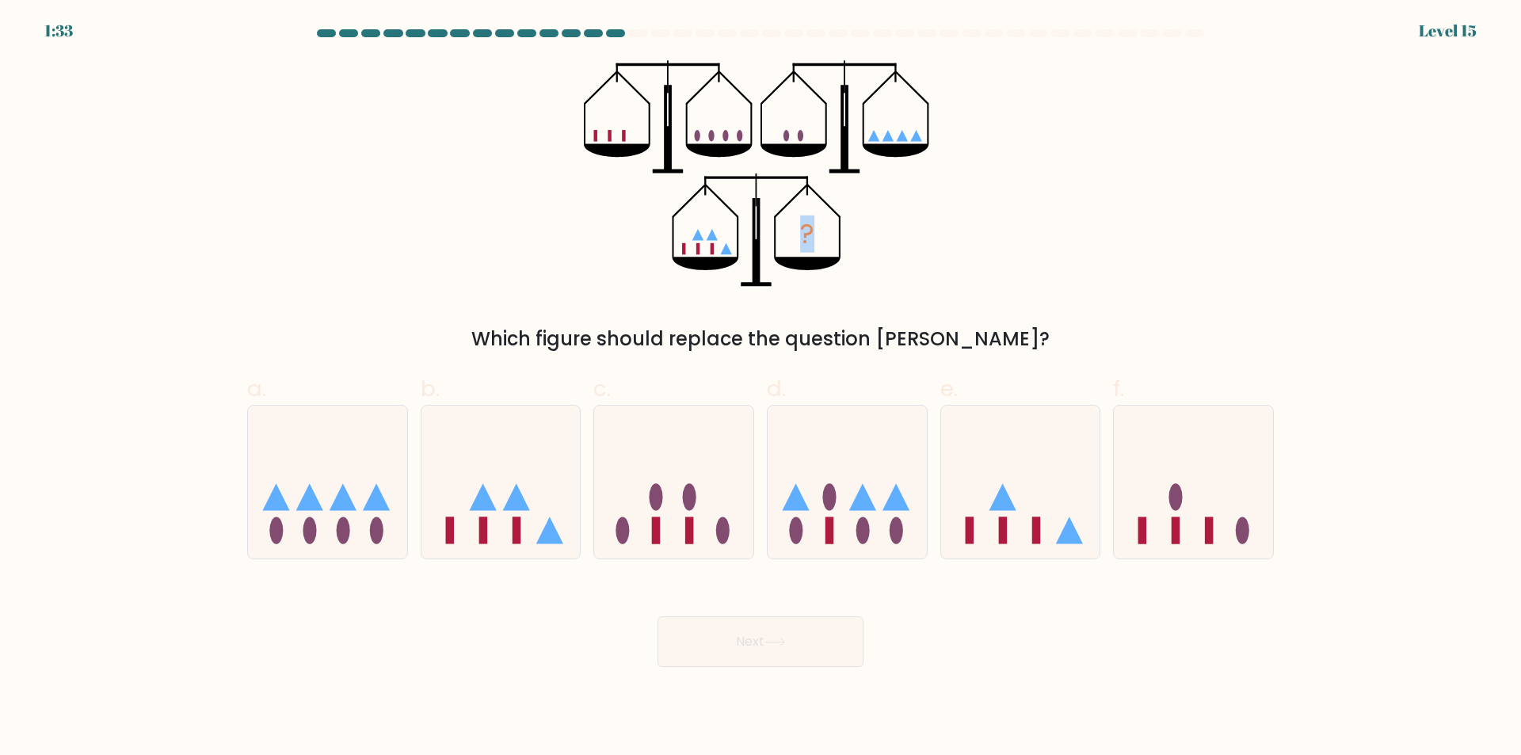
click at [931, 141] on icon "?" at bounding box center [761, 173] width 354 height 227
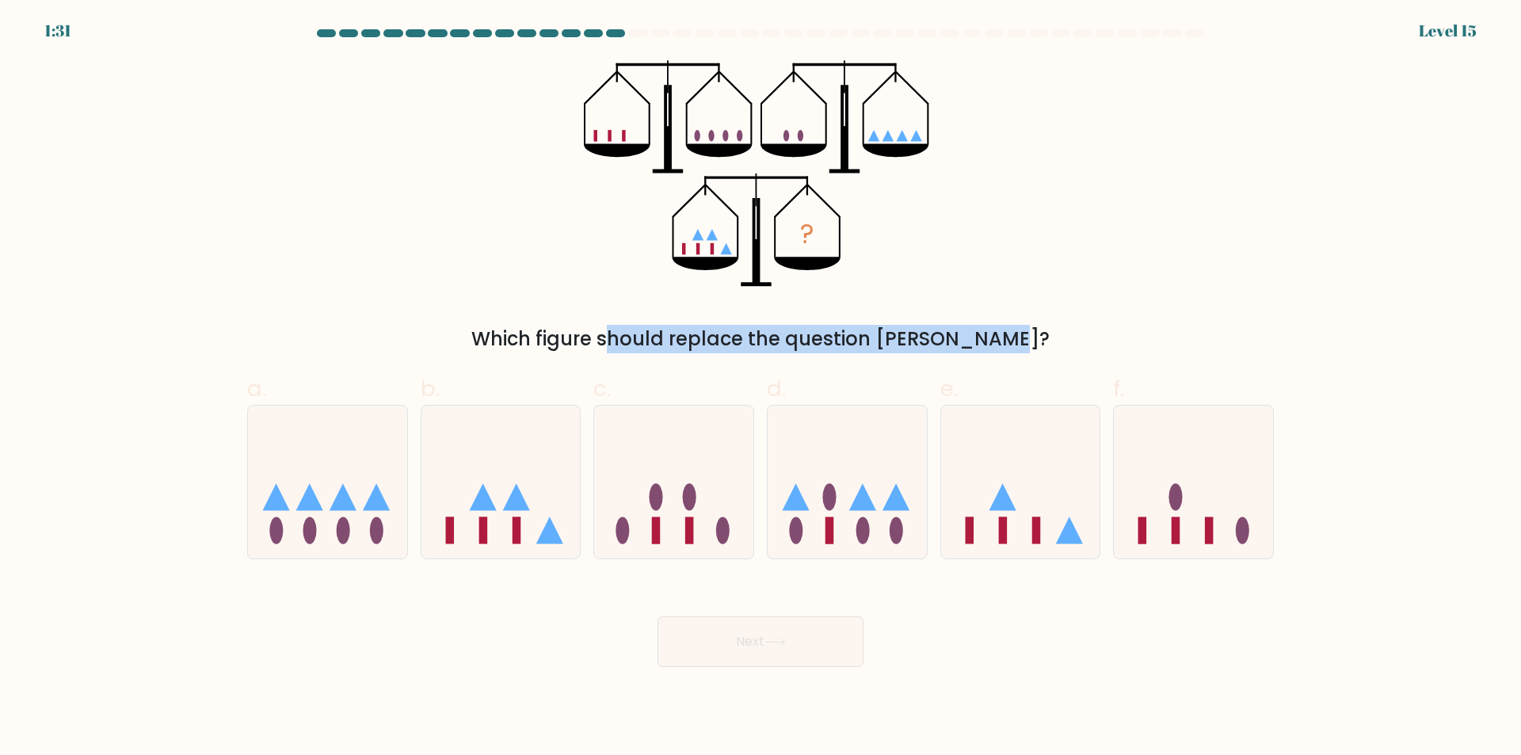
drag, startPoint x: 594, startPoint y: 347, endPoint x: 907, endPoint y: 349, distance: 312.9
click at [907, 349] on div "Which figure should replace the question mark?" at bounding box center [761, 339] width 1008 height 29
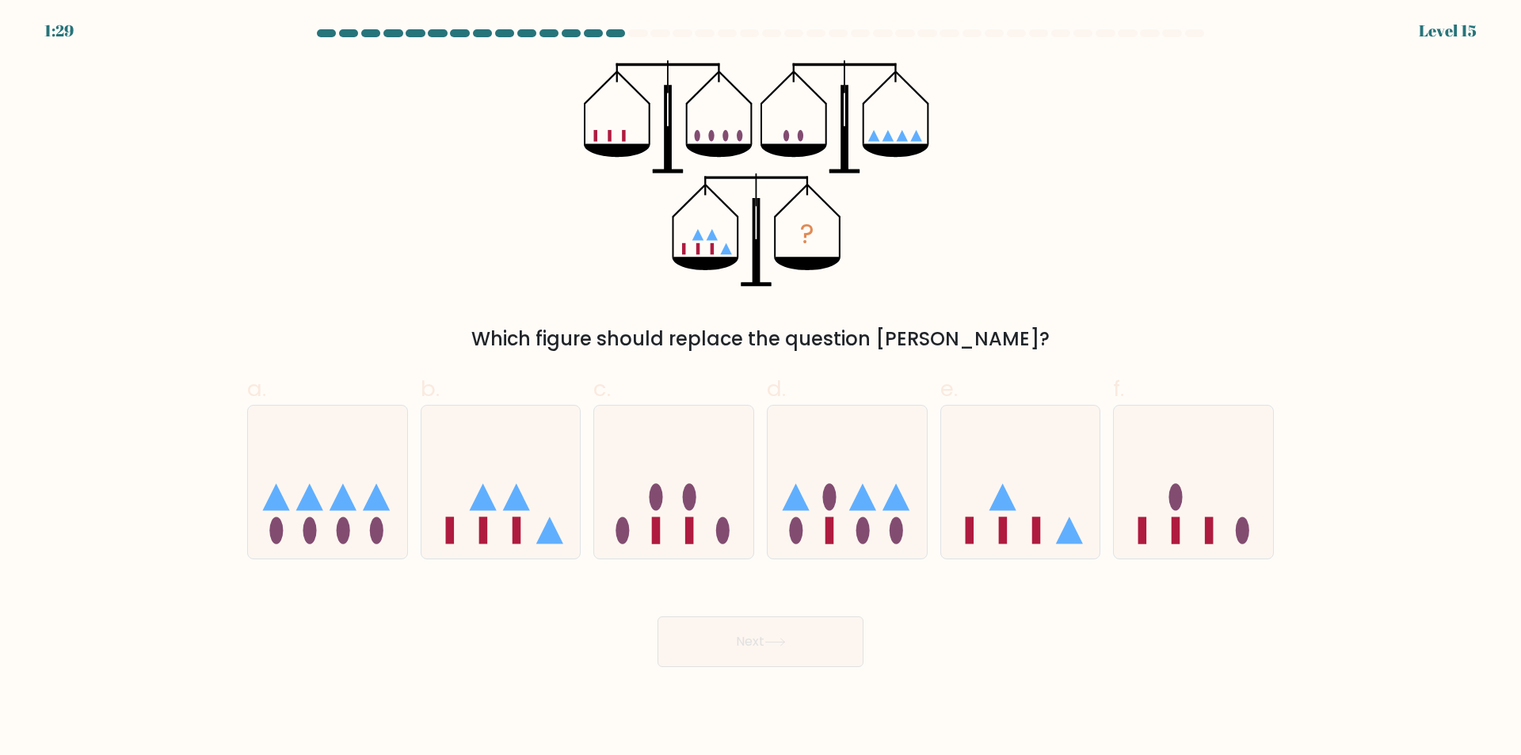
drag, startPoint x: 588, startPoint y: 132, endPoint x: 632, endPoint y: 135, distance: 44.5
click at [632, 135] on icon "?" at bounding box center [761, 173] width 354 height 227
click at [1198, 485] on icon at bounding box center [1193, 482] width 159 height 131
click at [761, 388] on input "f." at bounding box center [760, 383] width 1 height 10
radio input "true"
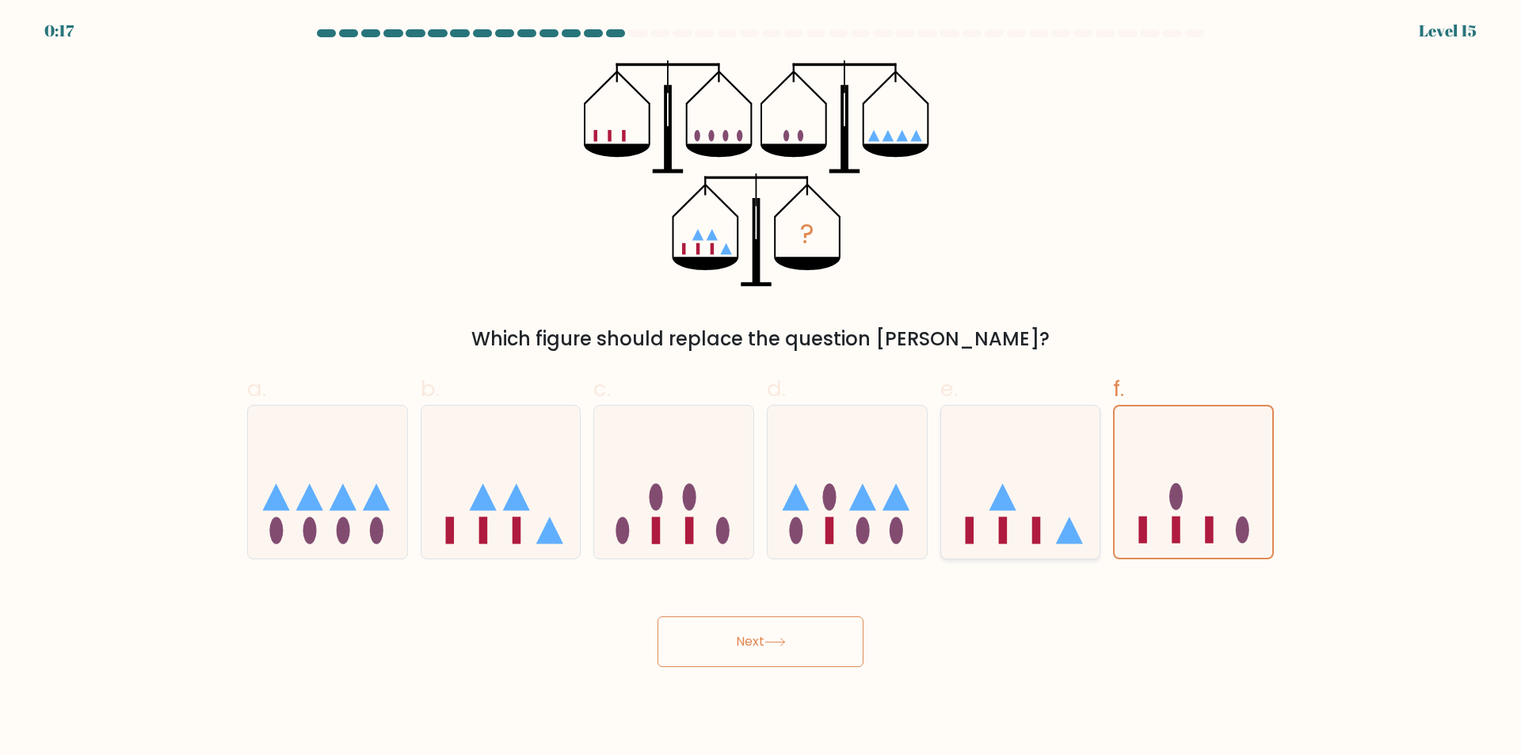
click at [1053, 508] on icon at bounding box center [1020, 482] width 159 height 131
click at [761, 388] on input "e." at bounding box center [760, 383] width 1 height 10
radio input "true"
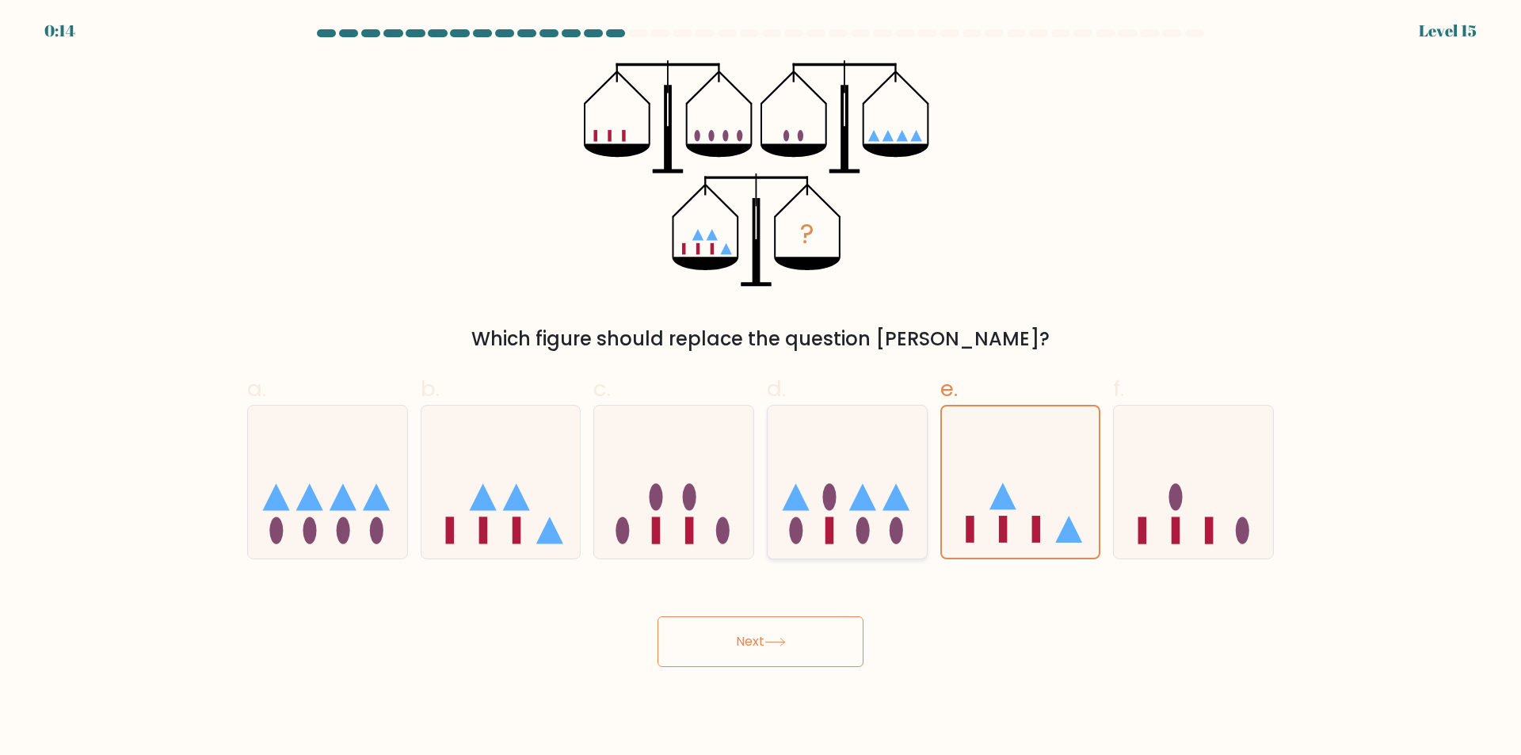
click at [878, 478] on icon at bounding box center [847, 482] width 159 height 131
click at [761, 388] on input "d." at bounding box center [760, 383] width 1 height 10
radio input "true"
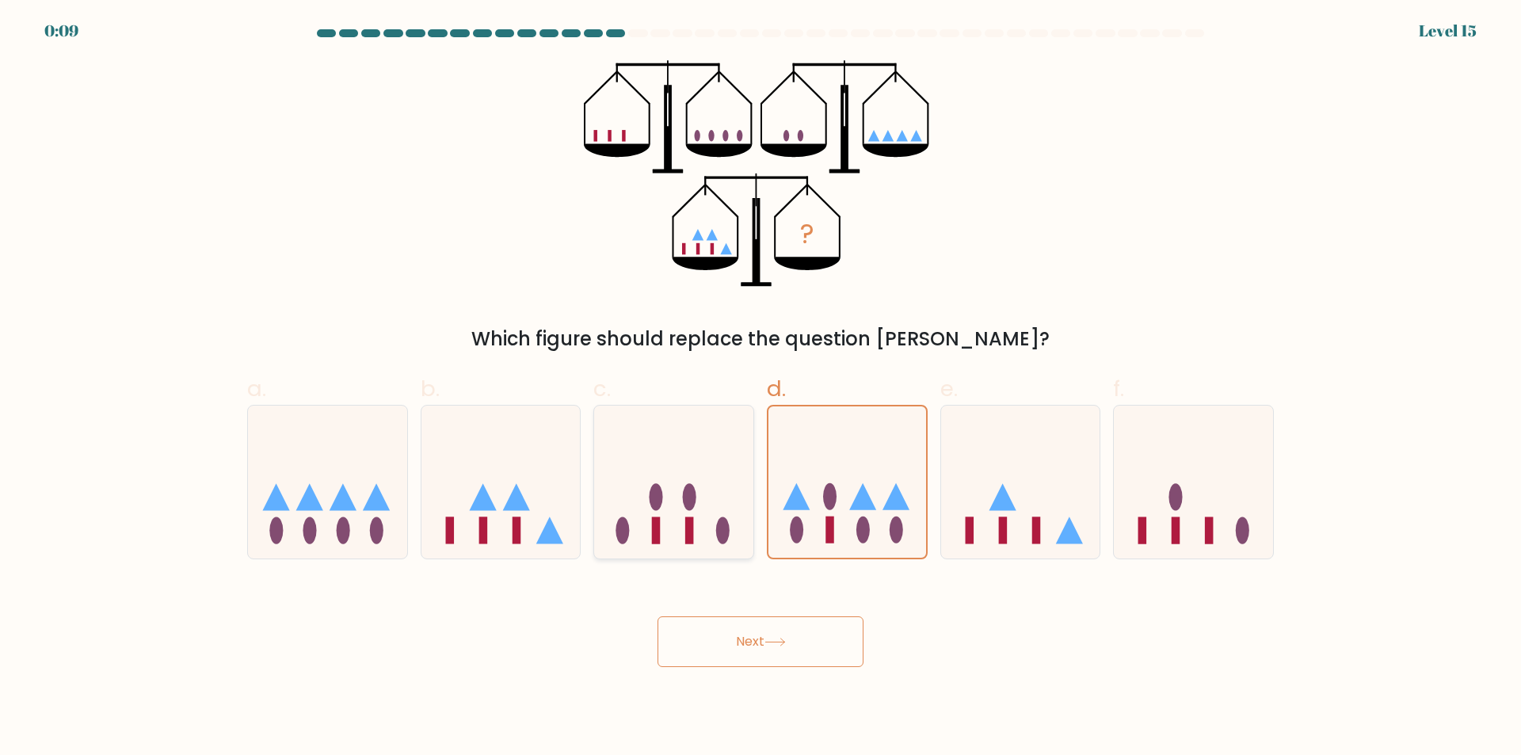
click at [725, 505] on icon at bounding box center [673, 482] width 159 height 131
click at [760, 388] on input "c." at bounding box center [760, 383] width 1 height 10
radio input "true"
click at [546, 464] on icon at bounding box center [500, 482] width 159 height 131
click at [760, 388] on input "b." at bounding box center [760, 383] width 1 height 10
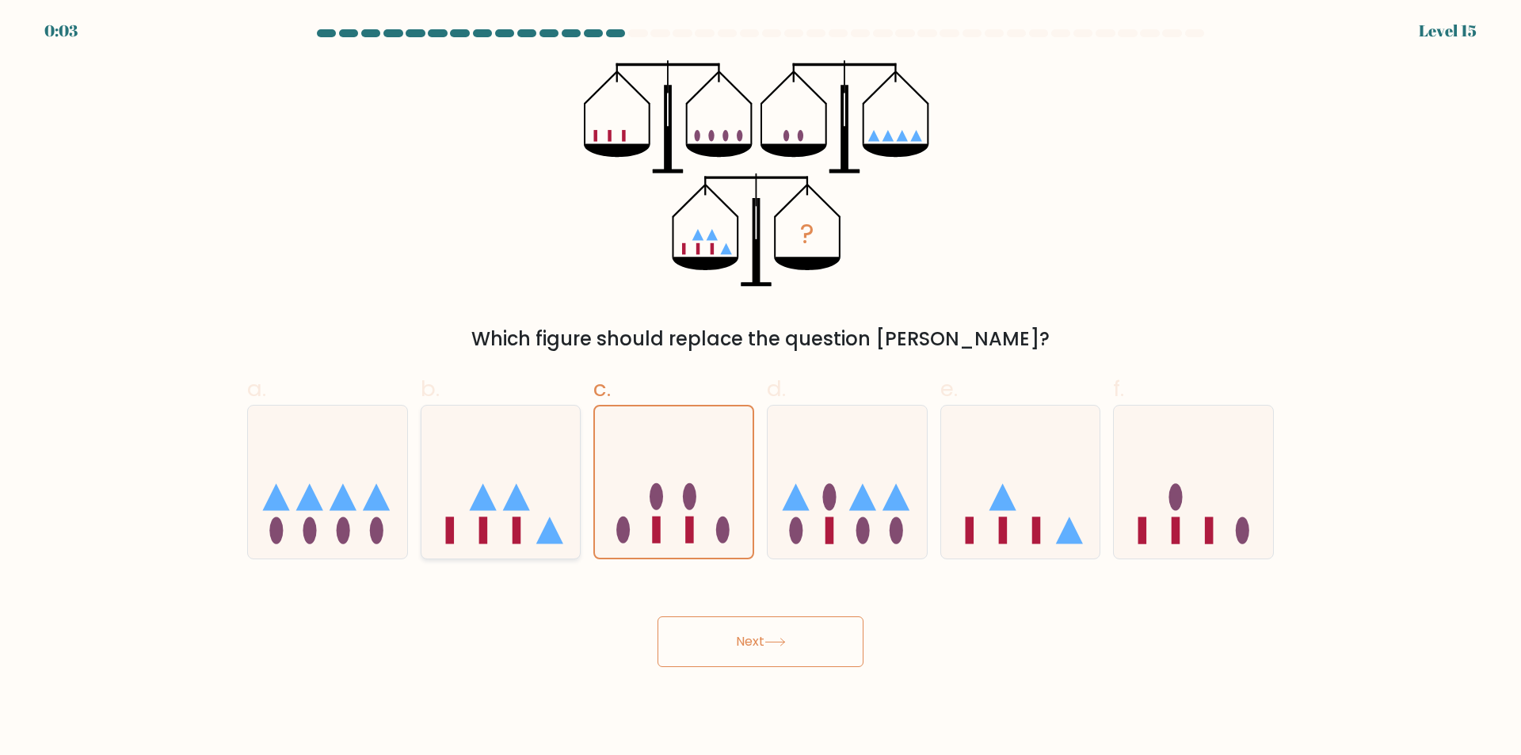
radio input "true"
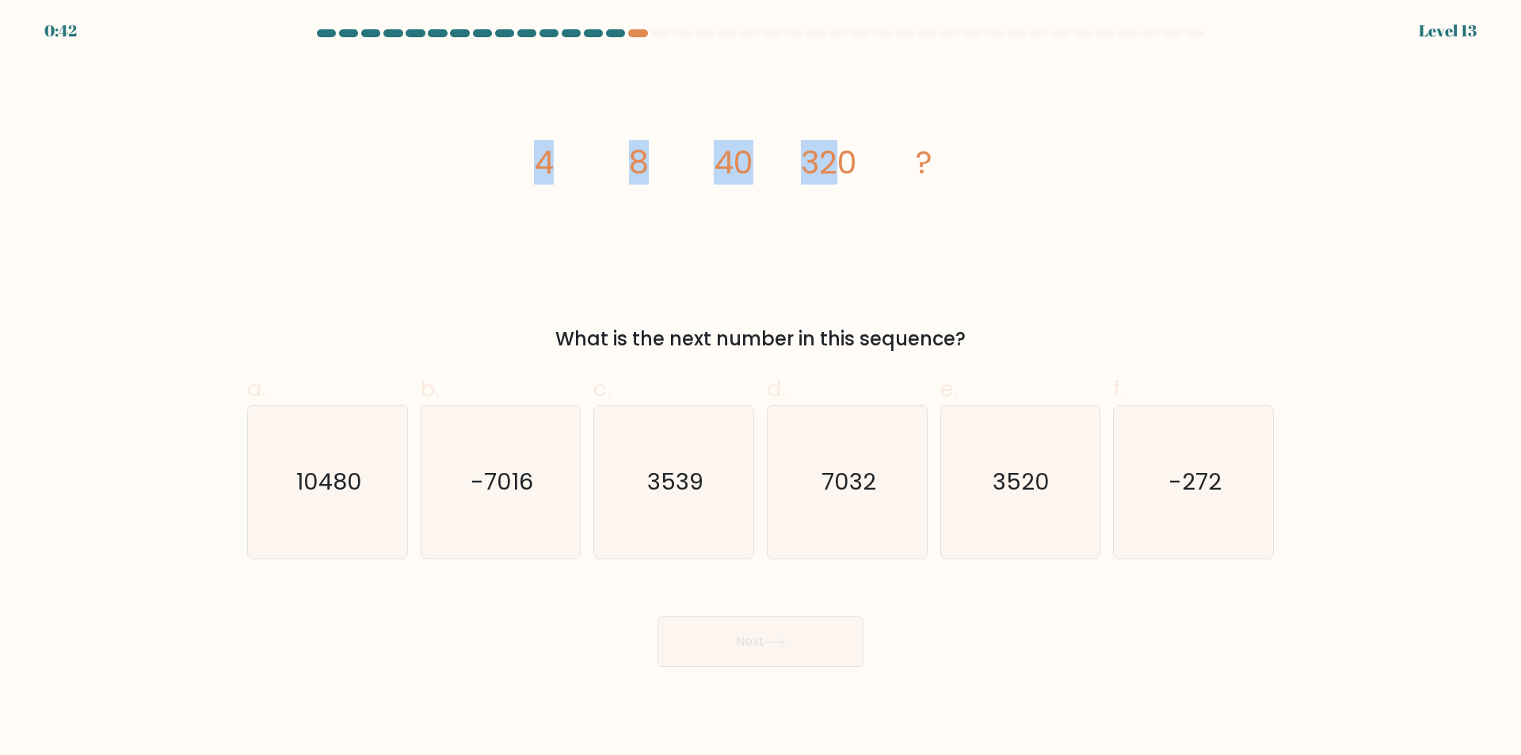
drag, startPoint x: 718, startPoint y: 157, endPoint x: 844, endPoint y: 168, distance: 127.2
click at [844, 168] on icon "image/svg+xml 4 8 40 320 ?" at bounding box center [760, 173] width 475 height 227
click at [844, 168] on tspan "320" at bounding box center [829, 162] width 56 height 44
drag, startPoint x: 1230, startPoint y: 467, endPoint x: 1222, endPoint y: 462, distance: 9.2
